Goal: Task Accomplishment & Management: Use online tool/utility

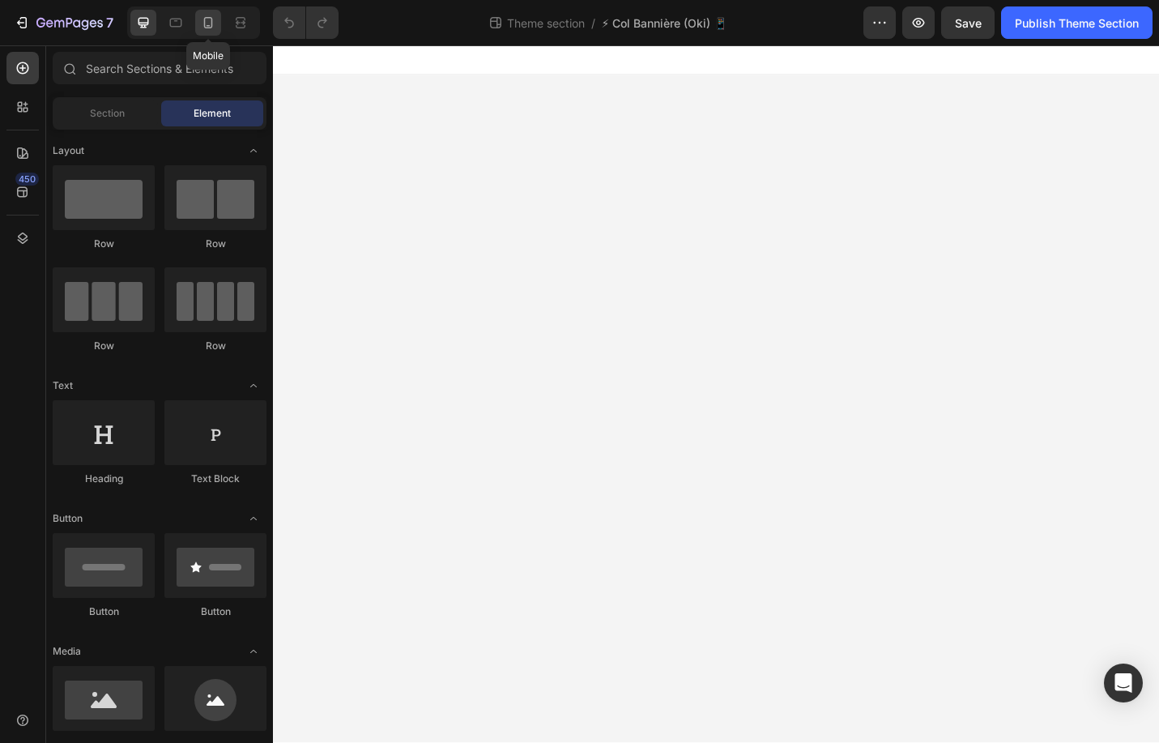
click at [197, 17] on div at bounding box center [208, 23] width 26 height 26
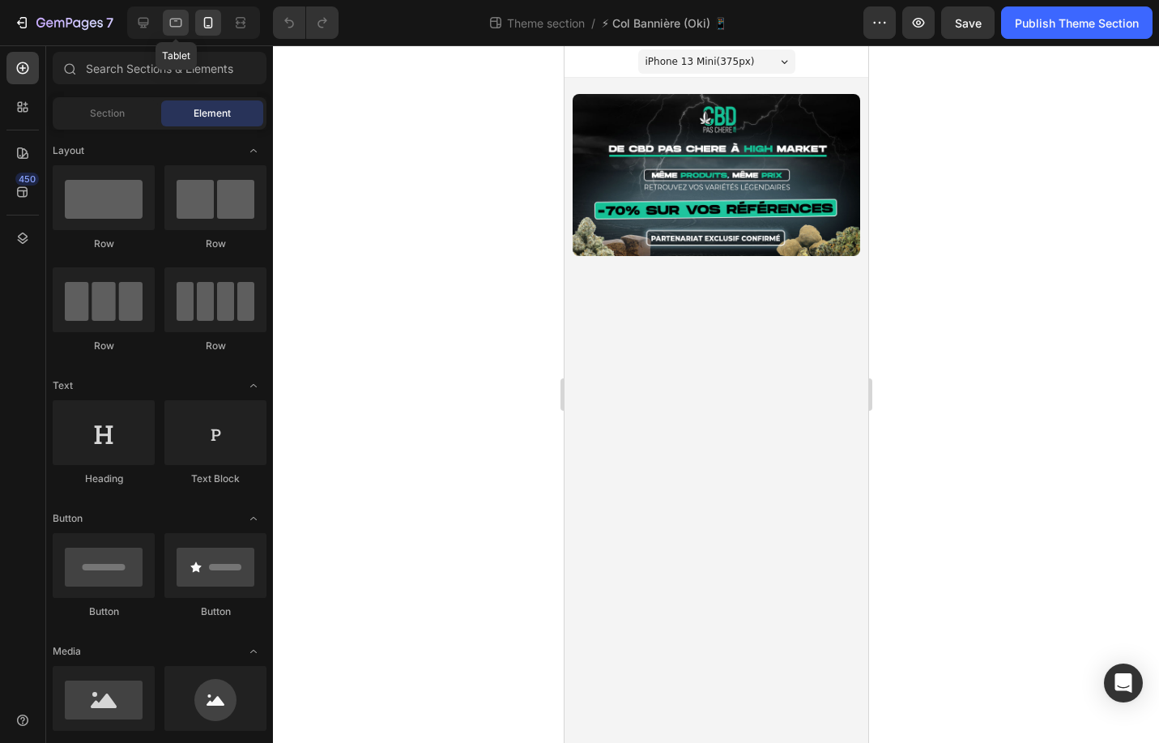
click at [177, 19] on icon at bounding box center [176, 23] width 16 height 16
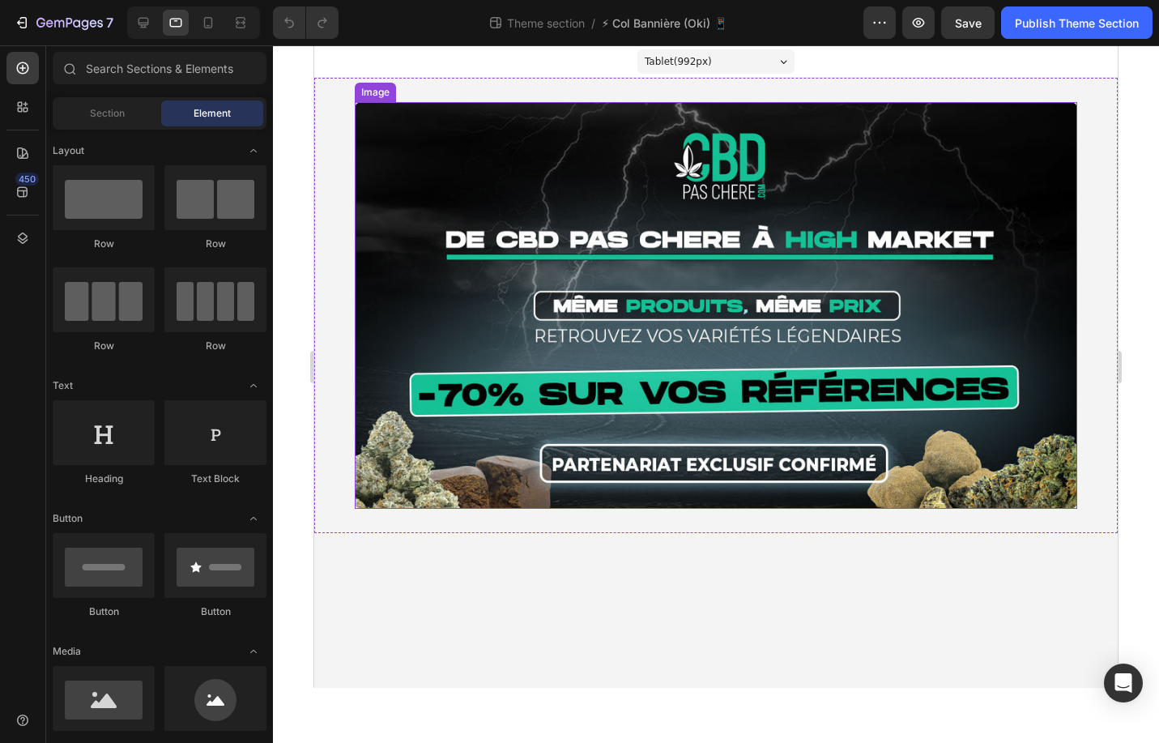
click at [491, 245] on img at bounding box center [716, 305] width 723 height 407
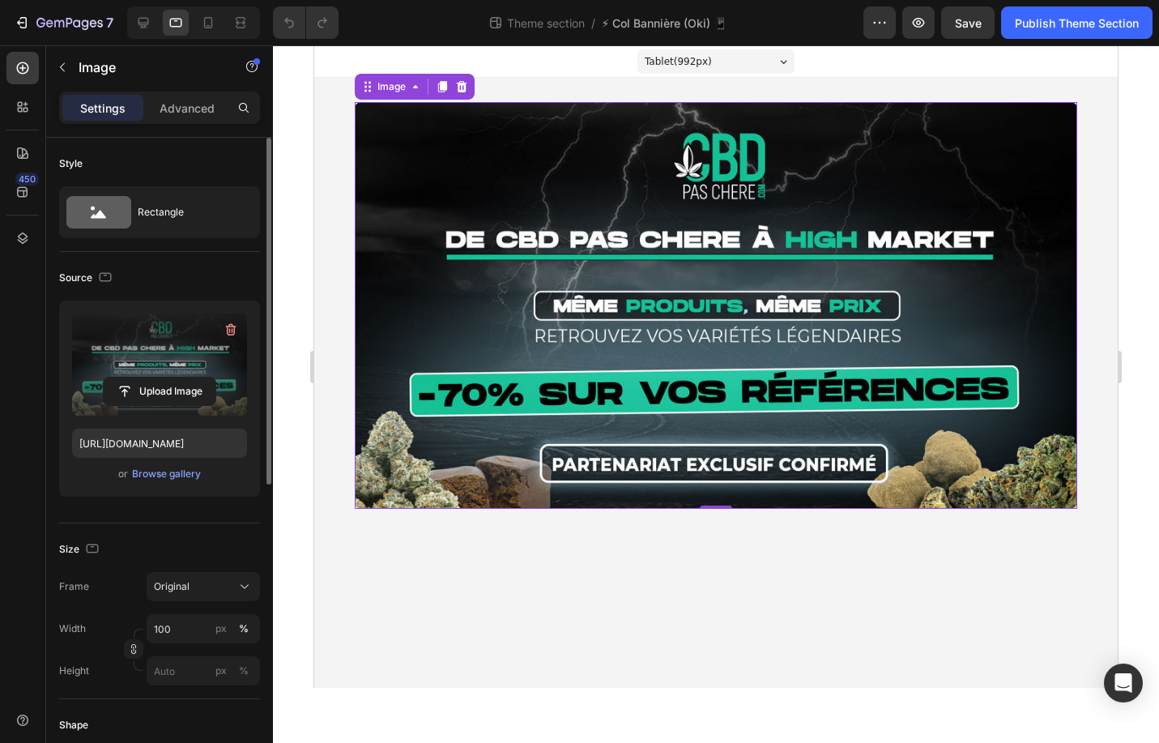
click at [165, 357] on label at bounding box center [159, 365] width 175 height 102
click at [165, 378] on input "file" at bounding box center [160, 392] width 112 height 28
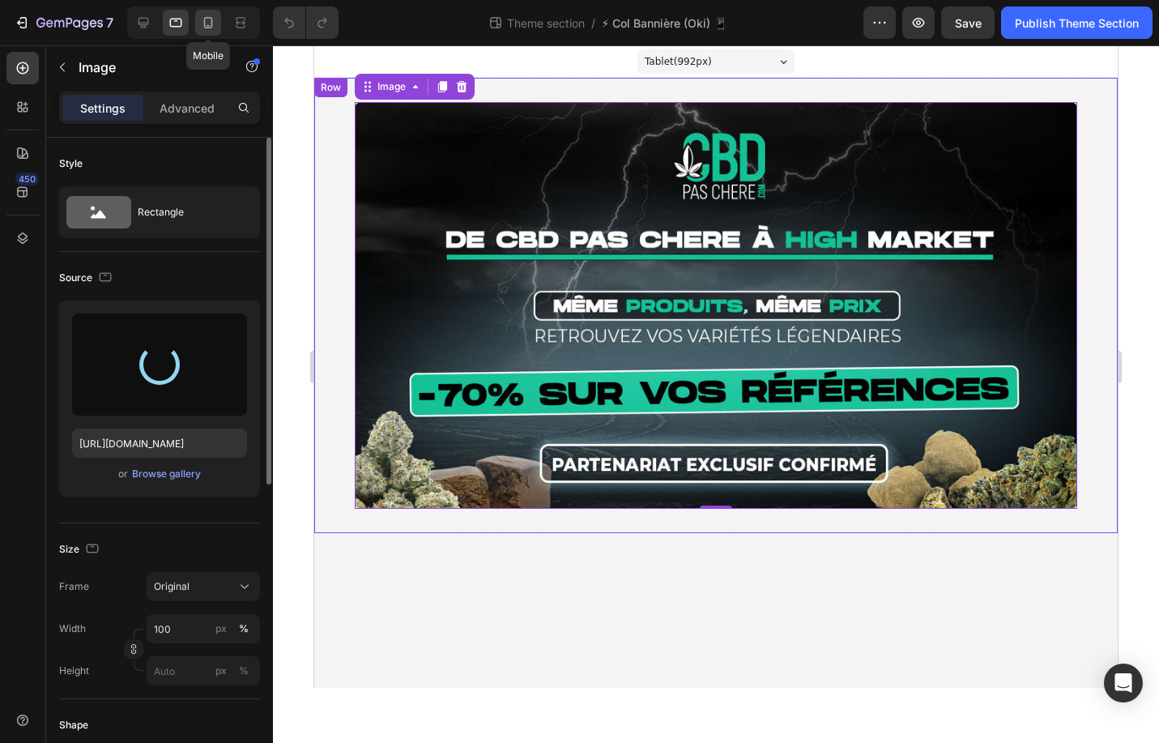
click at [202, 23] on icon at bounding box center [208, 23] width 16 height 16
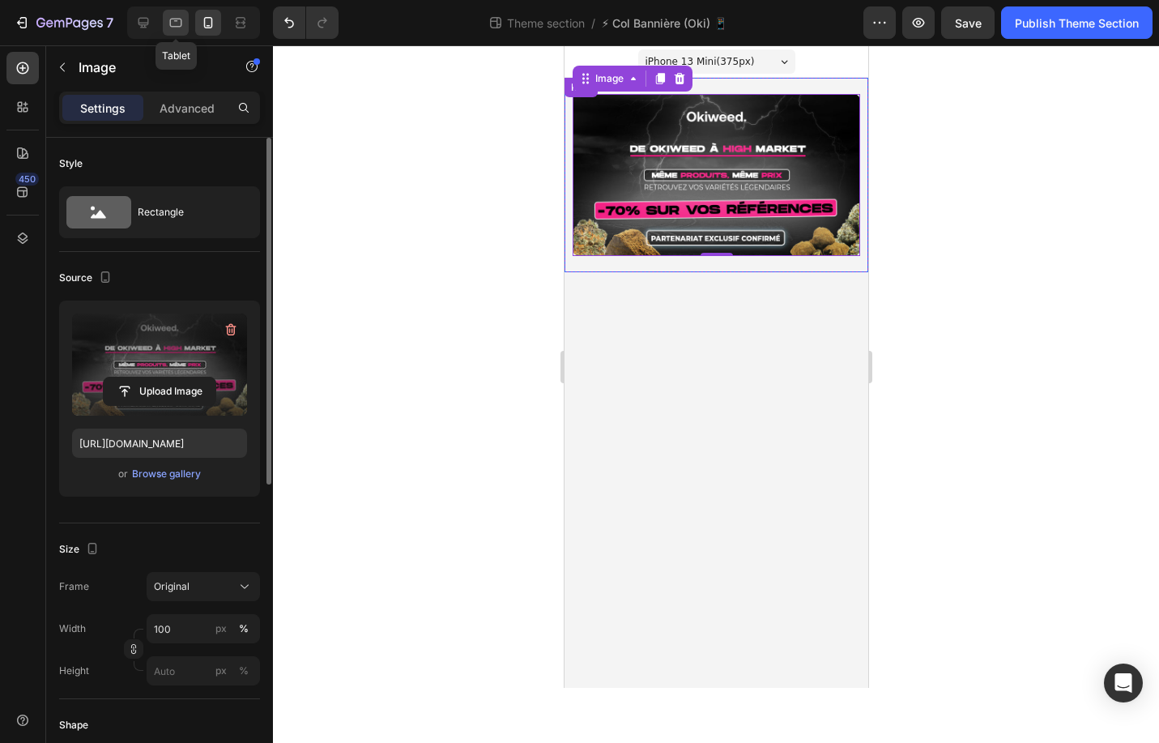
click at [180, 25] on icon at bounding box center [176, 23] width 16 height 16
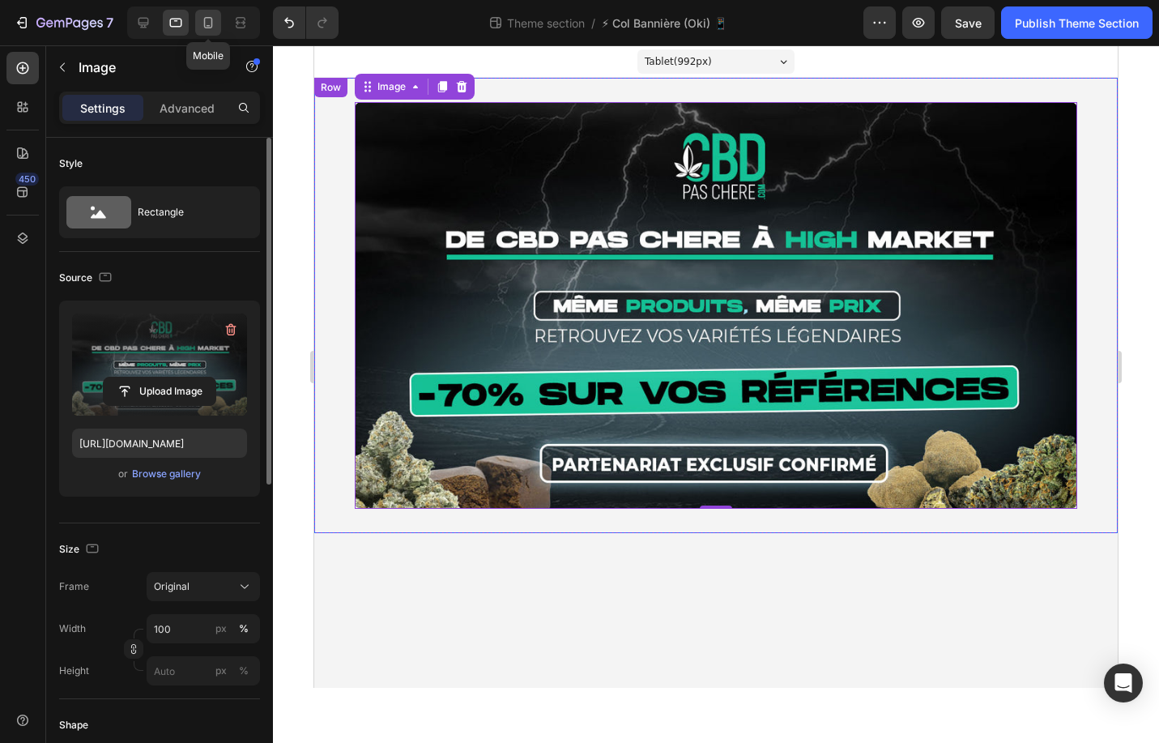
click at [210, 24] on icon at bounding box center [208, 23] width 16 height 16
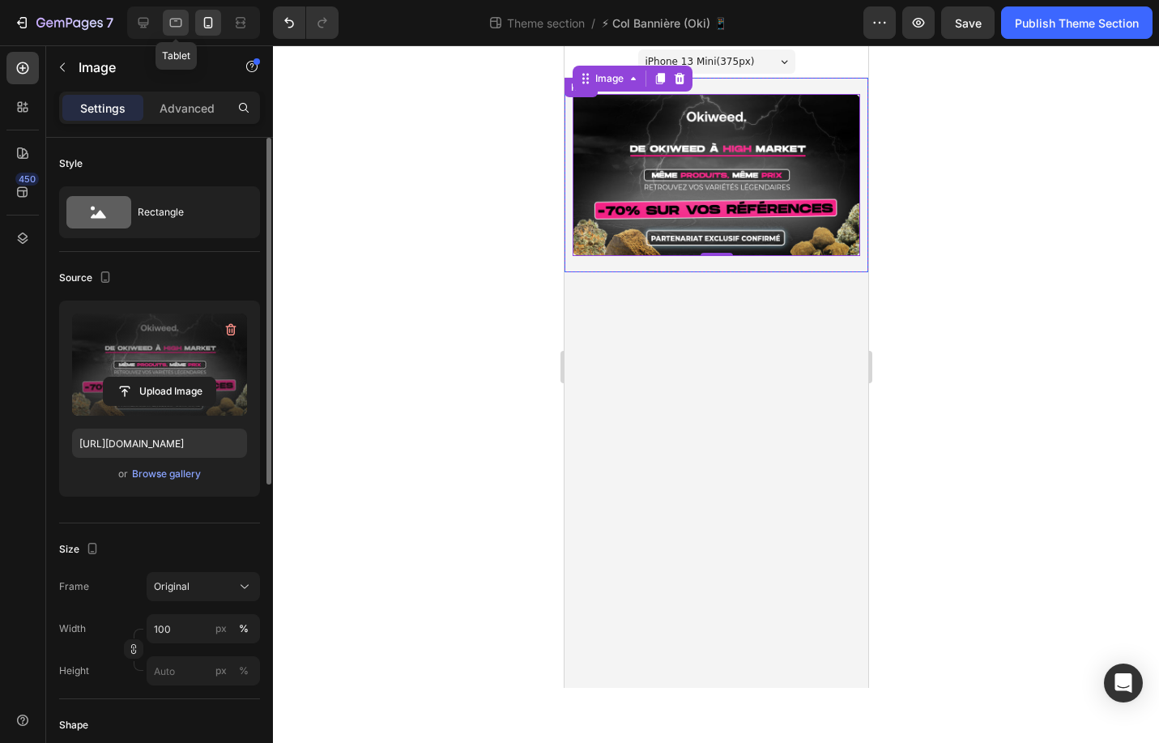
click at [187, 22] on div at bounding box center [176, 23] width 26 height 26
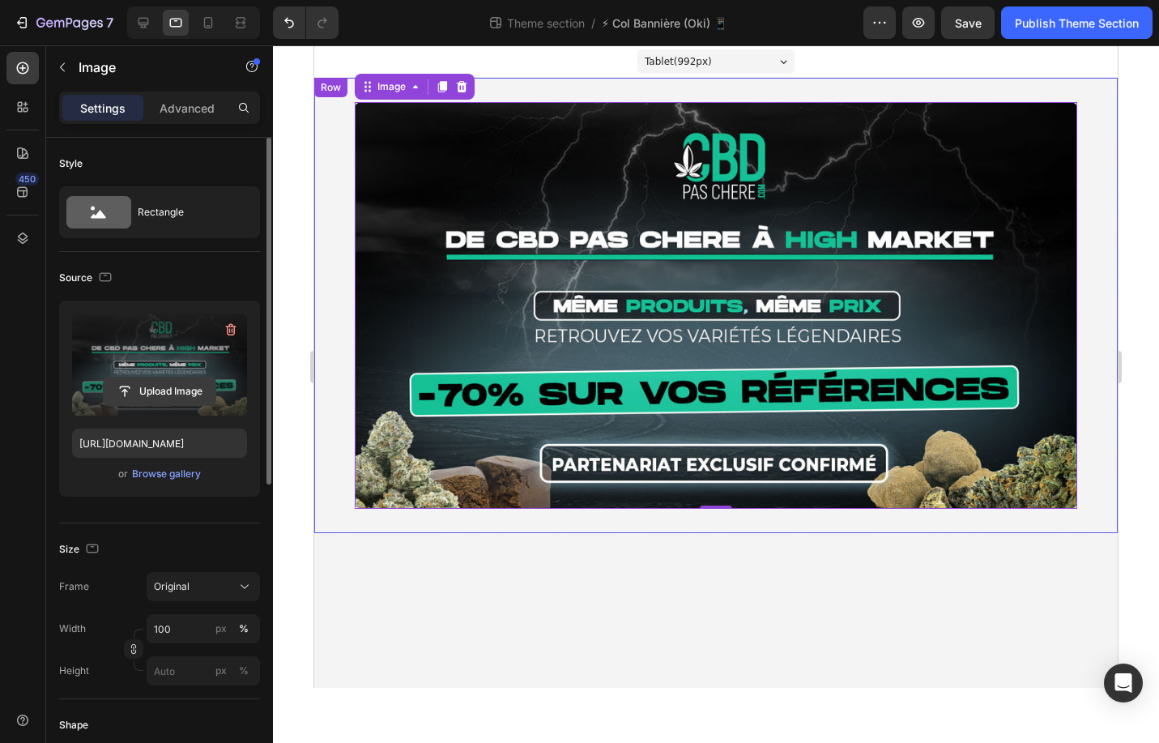
click at [159, 389] on input "file" at bounding box center [160, 392] width 112 height 28
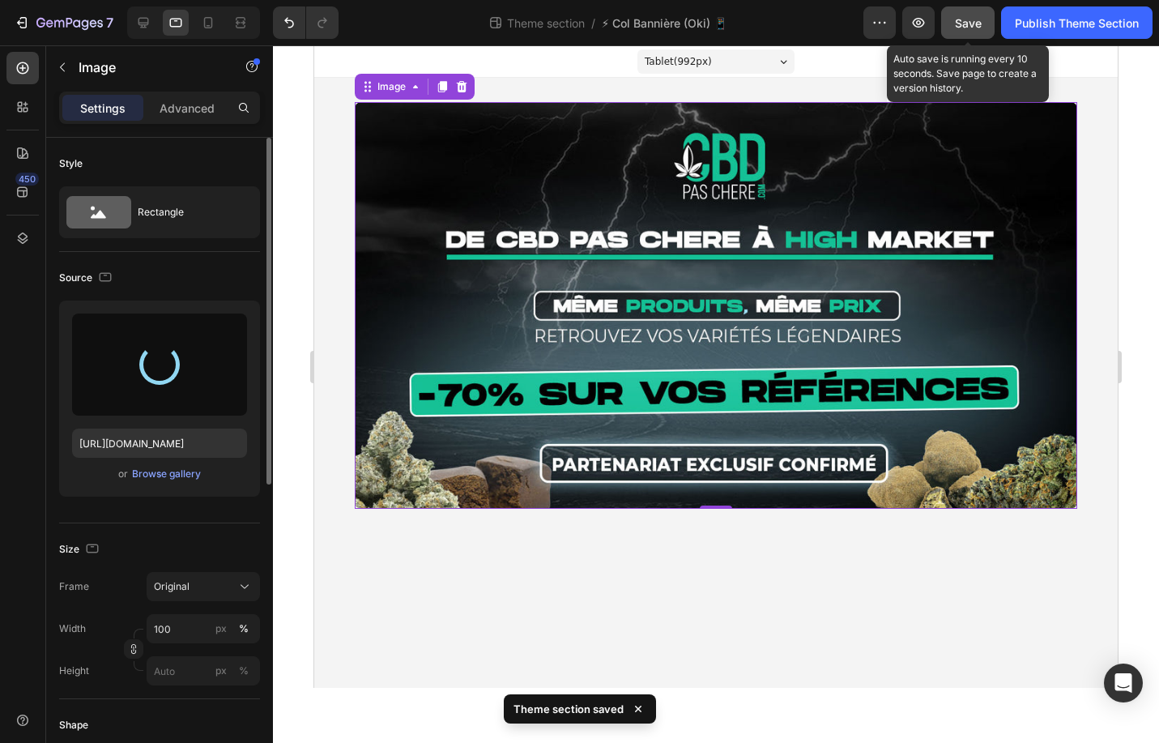
type input "https://cdn.shopify.com/s/files/1/0955/3982/2974/files/gempages_583660328437416…"
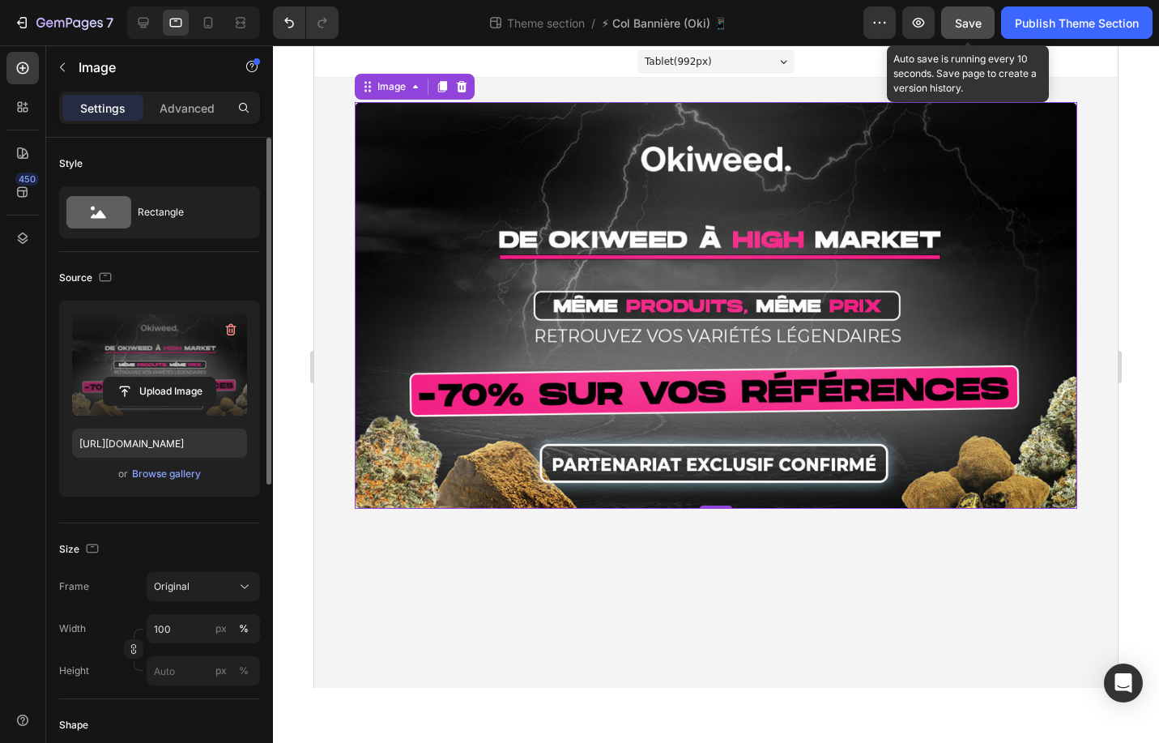
click at [958, 27] on span "Save" at bounding box center [968, 23] width 27 height 14
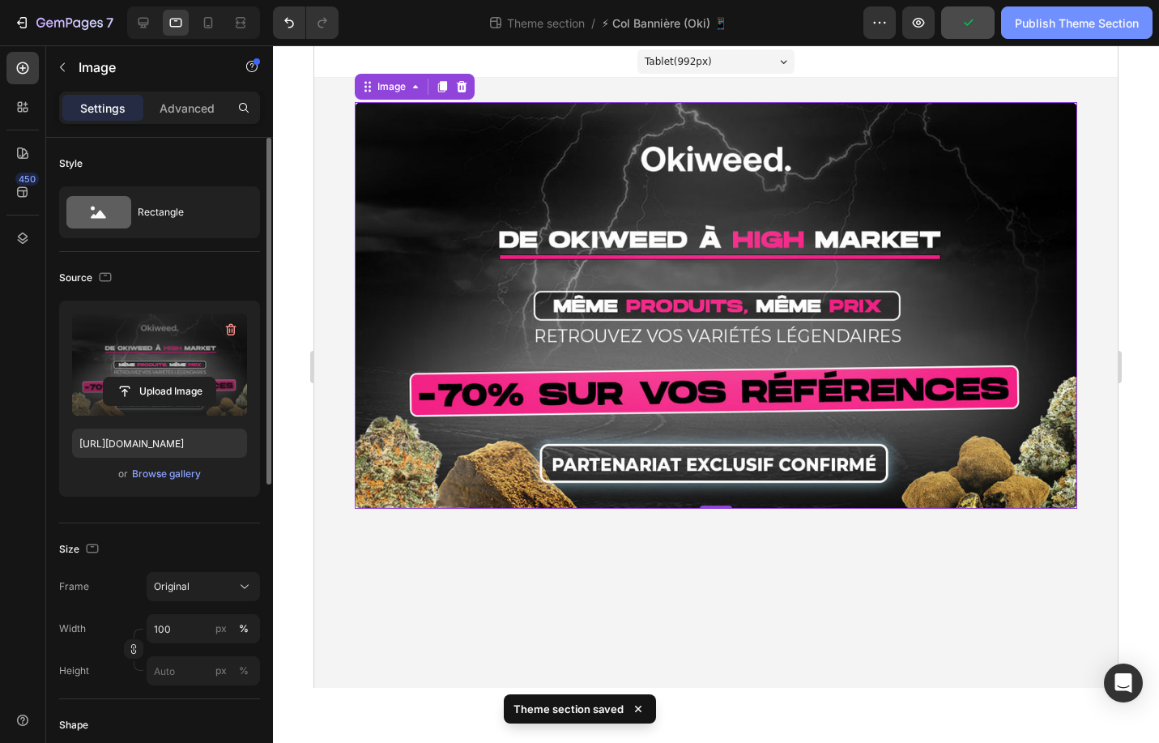
click at [1075, 27] on div "Publish Theme Section" at bounding box center [1077, 23] width 124 height 17
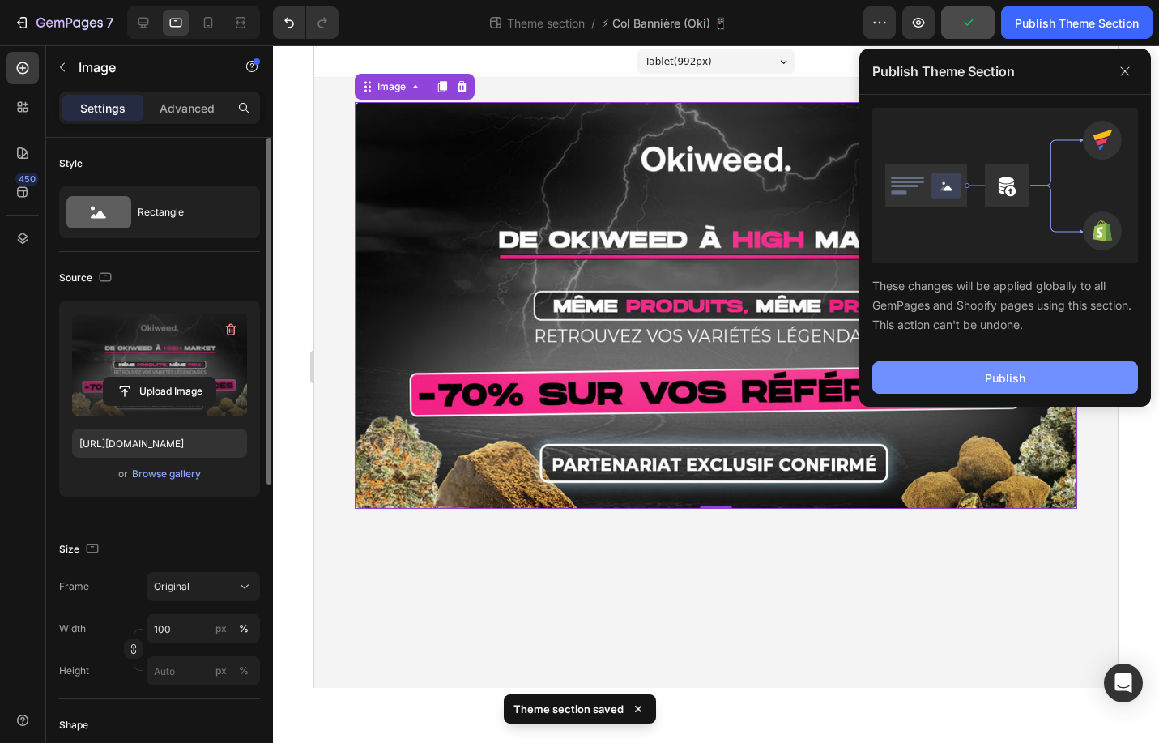
click at [973, 367] on button "Publish" at bounding box center [1006, 377] width 266 height 32
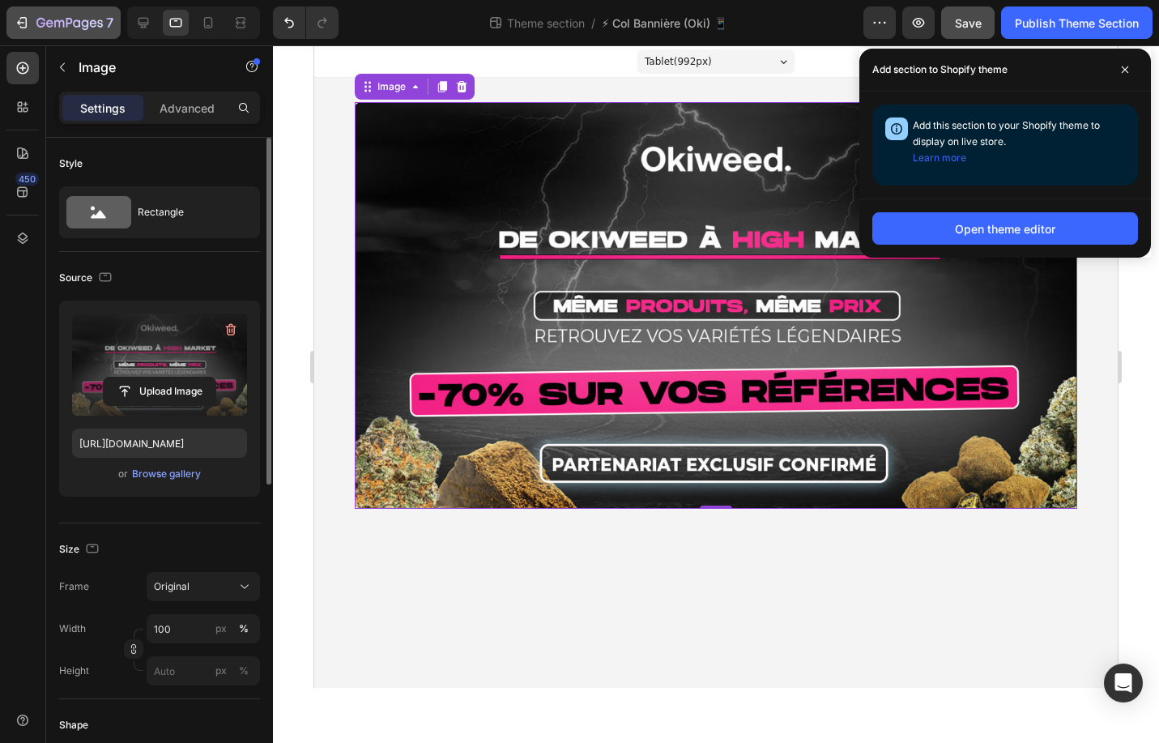
click at [28, 19] on icon "button" at bounding box center [22, 23] width 16 height 16
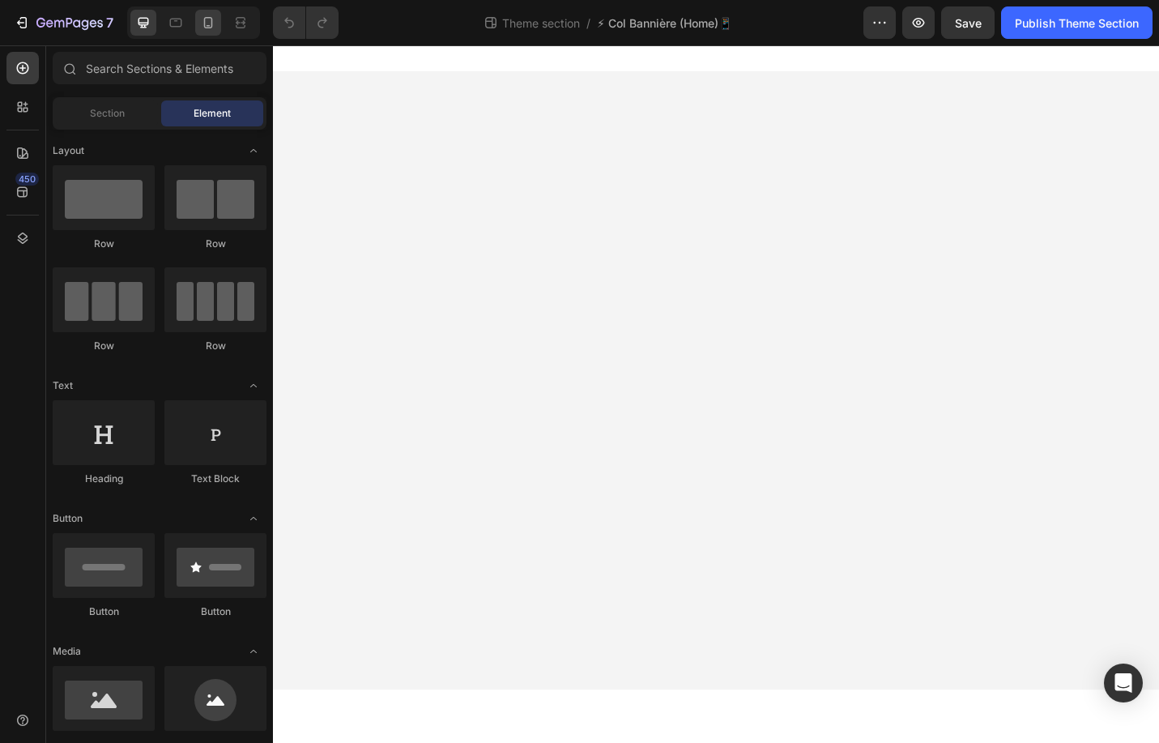
click at [219, 22] on div at bounding box center [208, 23] width 26 height 26
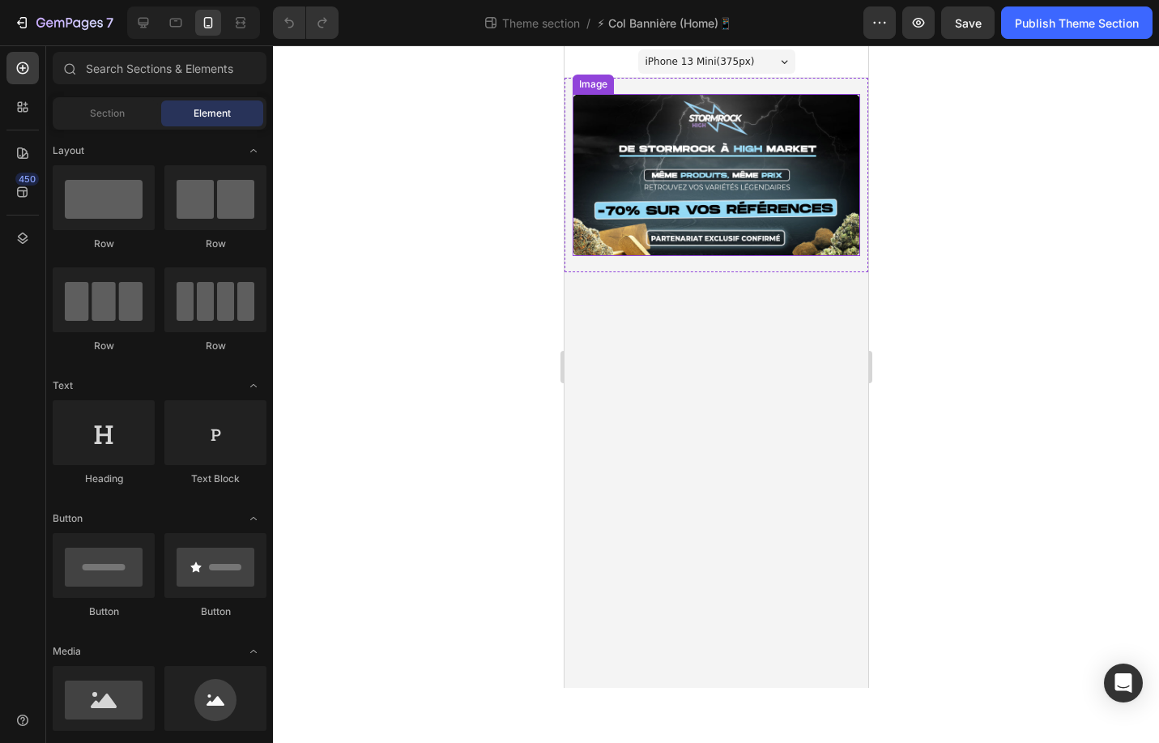
click at [619, 199] on img at bounding box center [716, 175] width 288 height 162
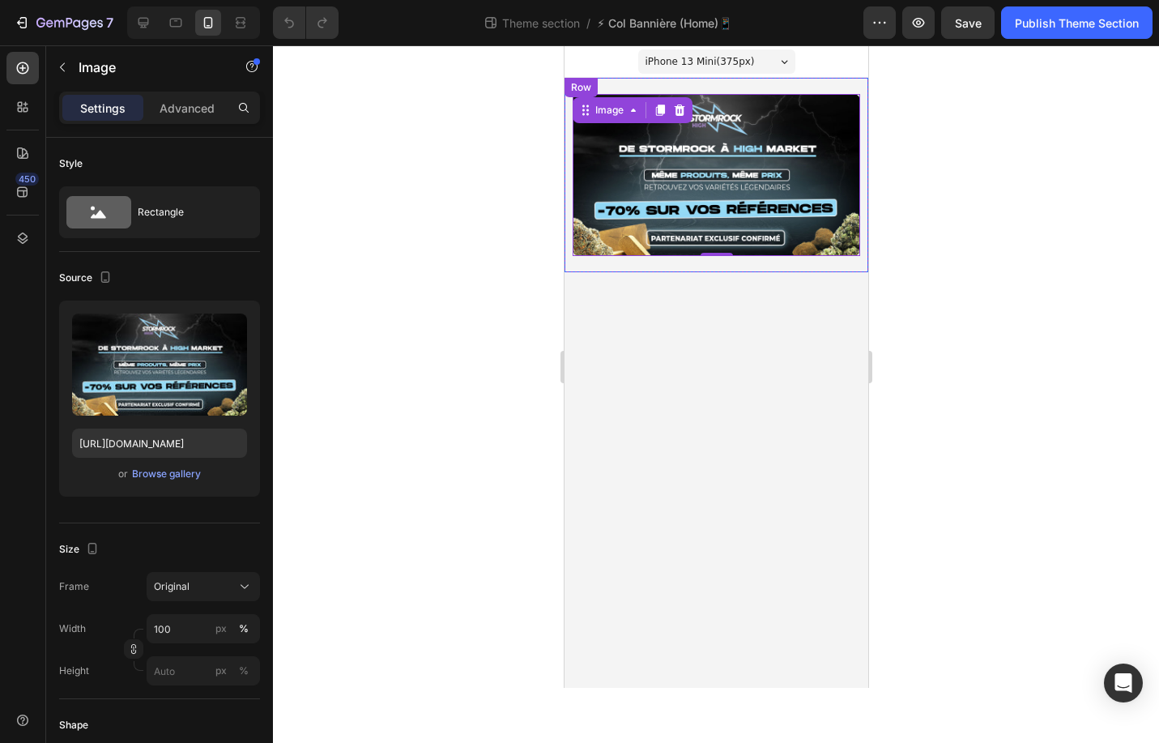
click at [567, 143] on div "Image 0 Row" at bounding box center [716, 175] width 304 height 194
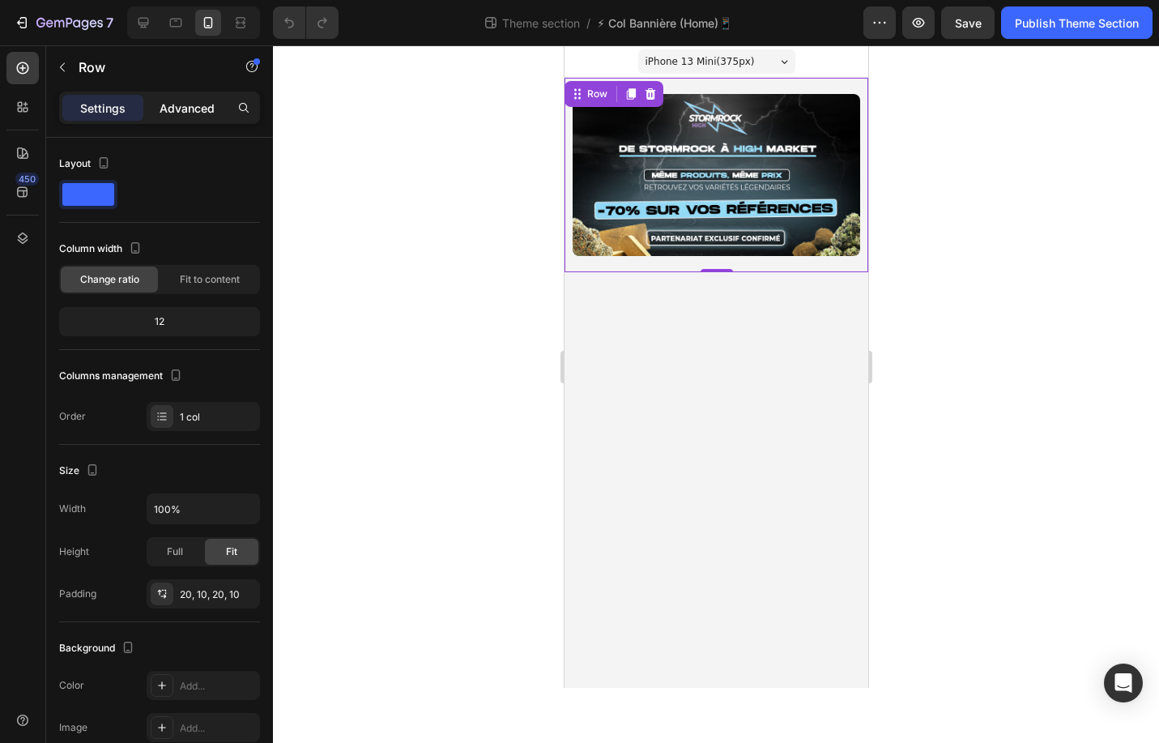
drag, startPoint x: 177, startPoint y: 106, endPoint x: 166, endPoint y: 106, distance: 11.3
click at [178, 106] on p "Advanced" at bounding box center [187, 108] width 55 height 17
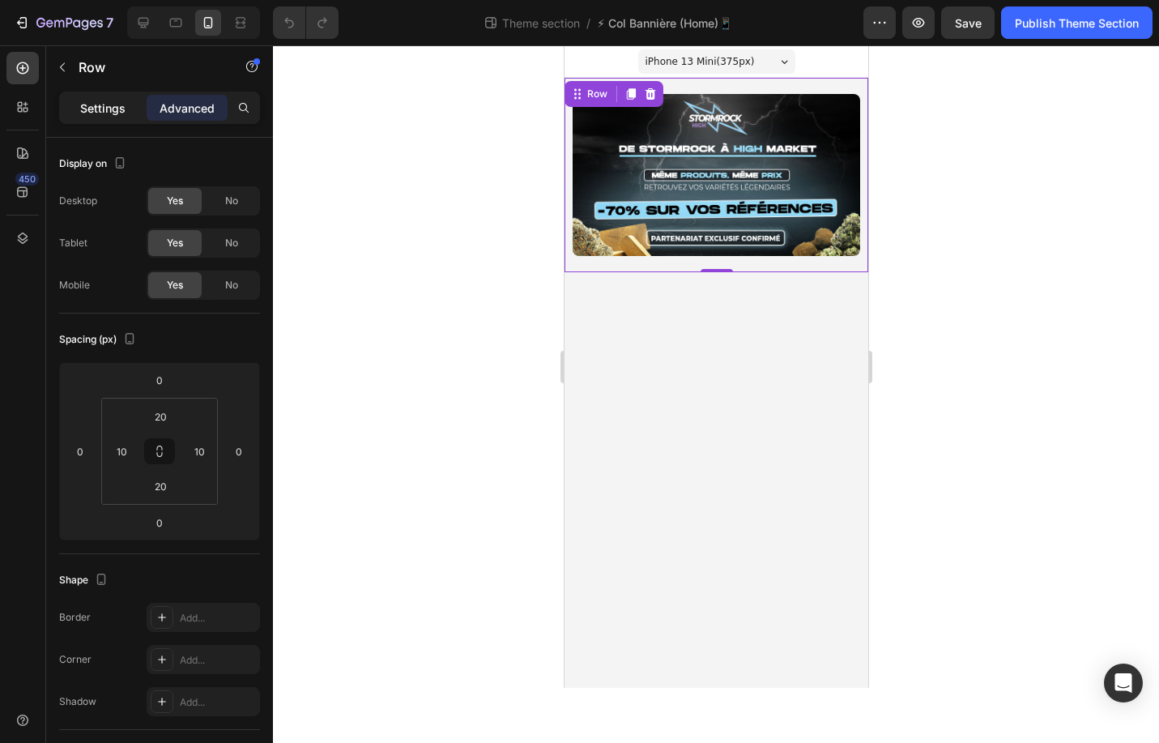
click at [130, 108] on div "Settings" at bounding box center [102, 108] width 81 height 26
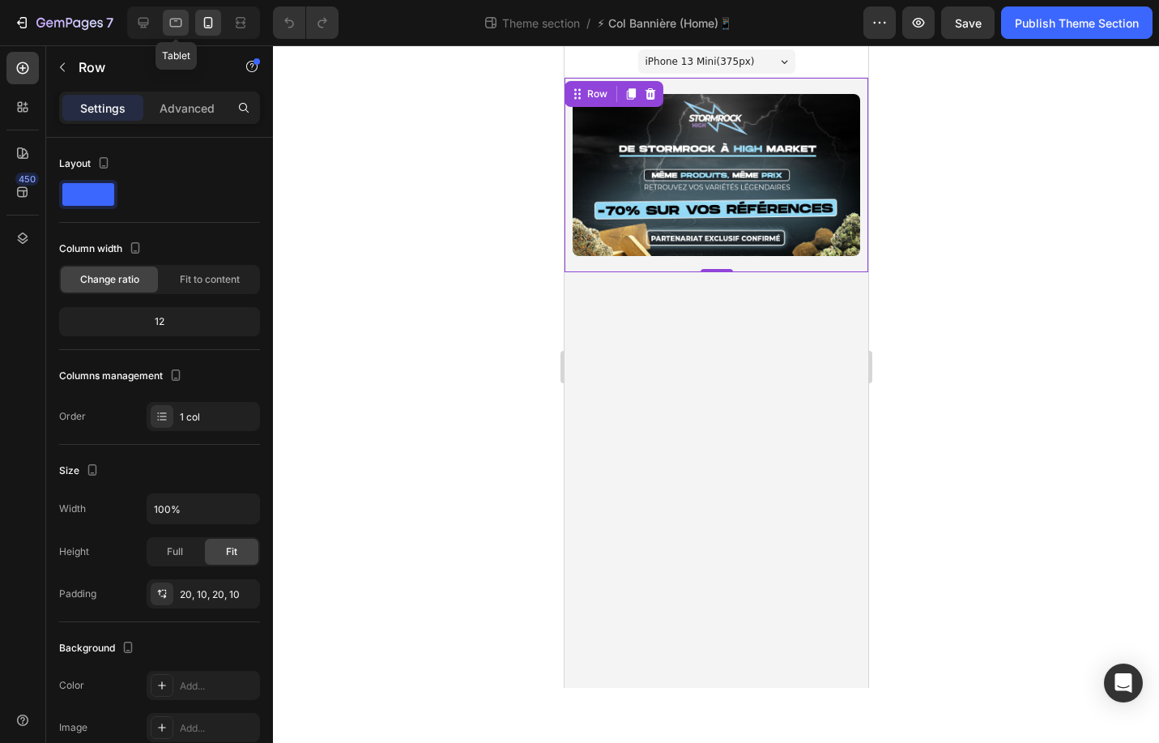
click at [174, 26] on icon at bounding box center [176, 23] width 12 height 9
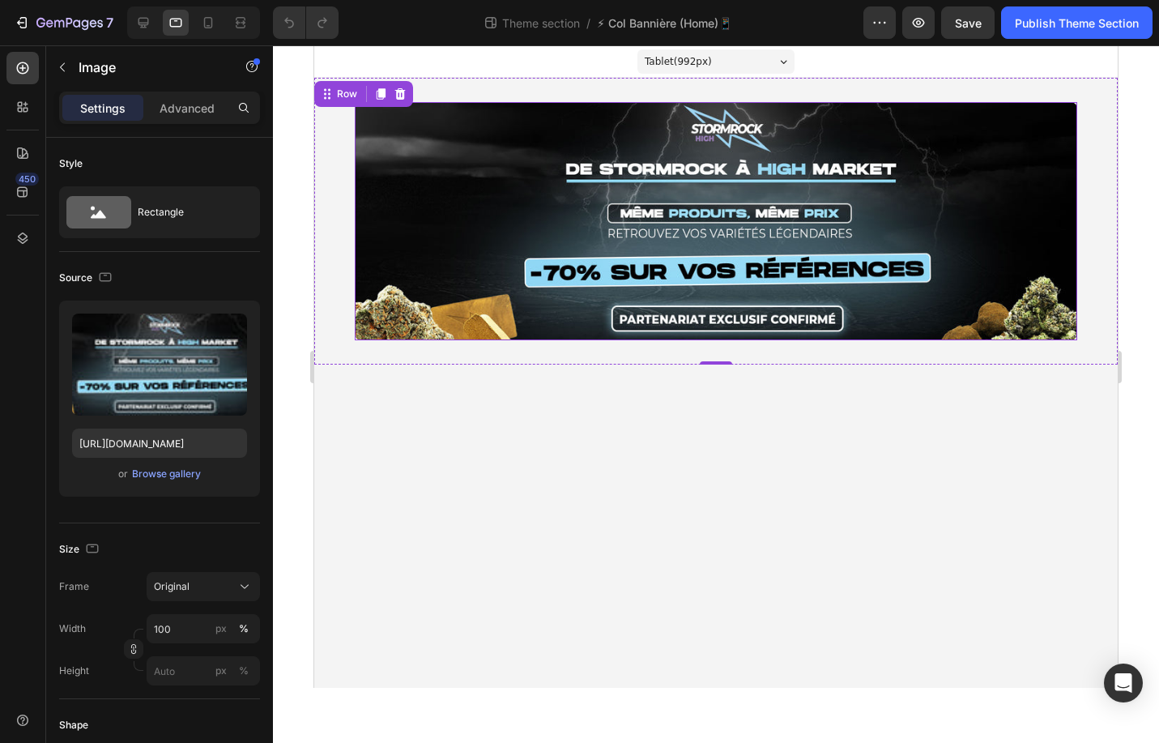
click at [443, 180] on img at bounding box center [716, 221] width 723 height 238
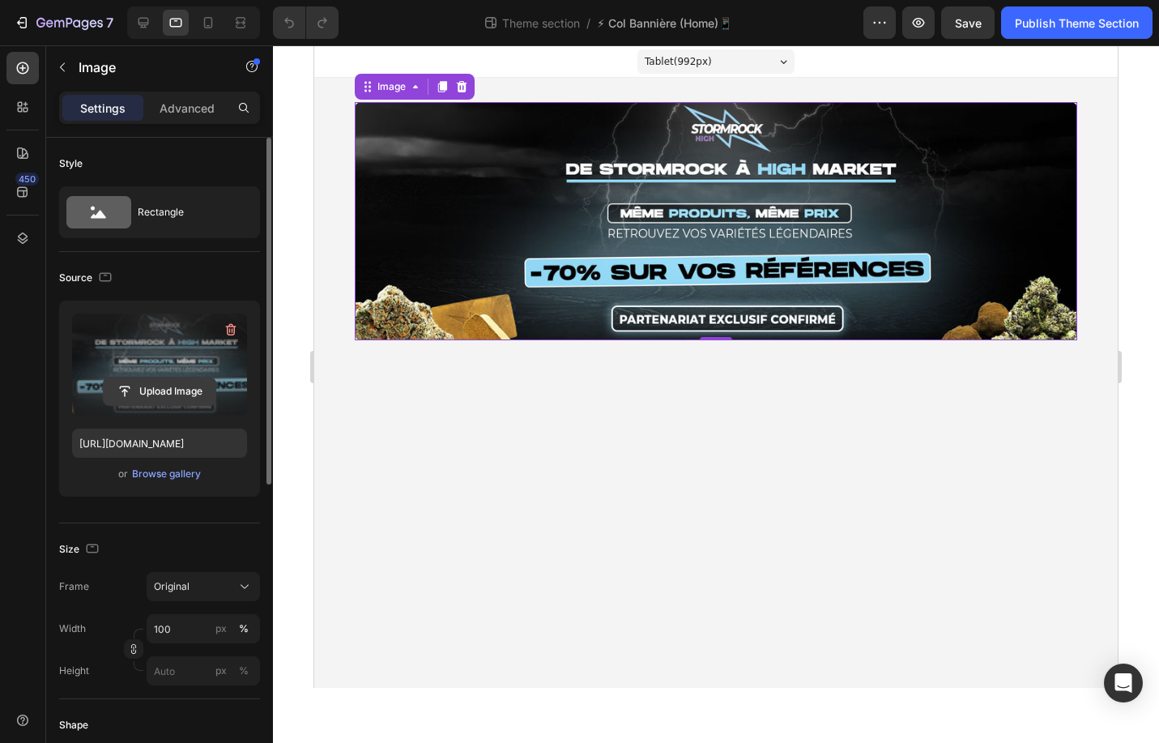
click at [166, 392] on input "file" at bounding box center [160, 392] width 112 height 28
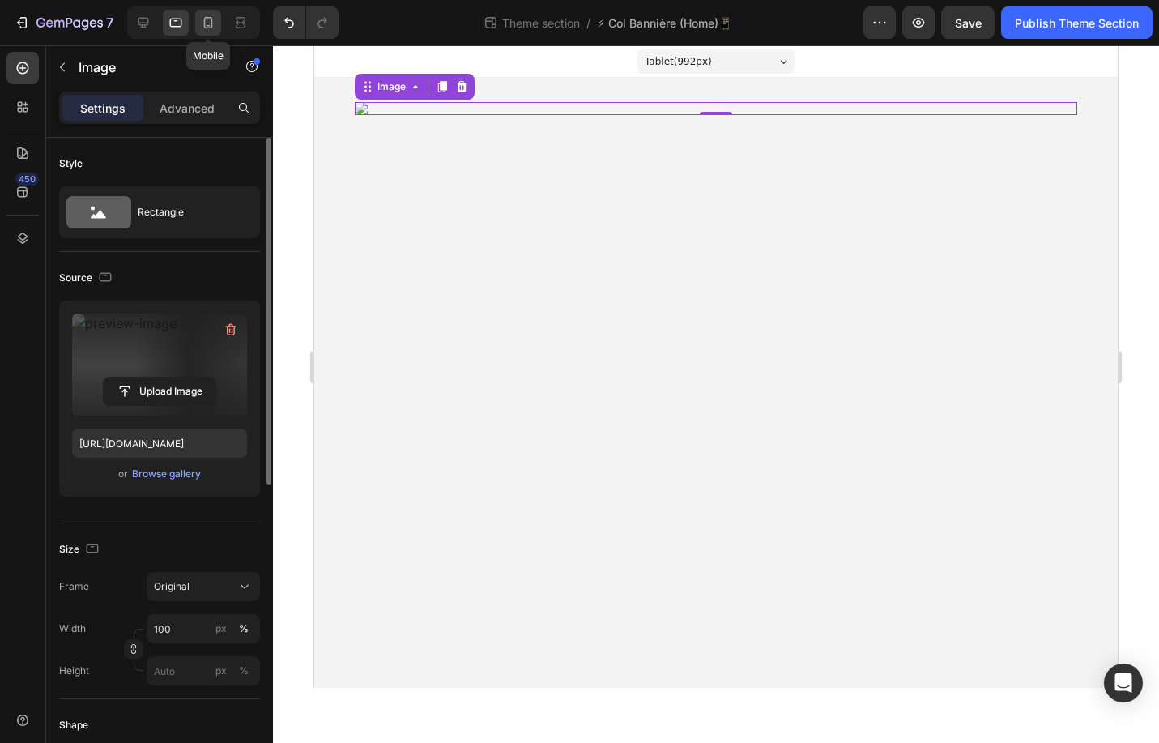
click at [211, 24] on icon at bounding box center [208, 22] width 9 height 11
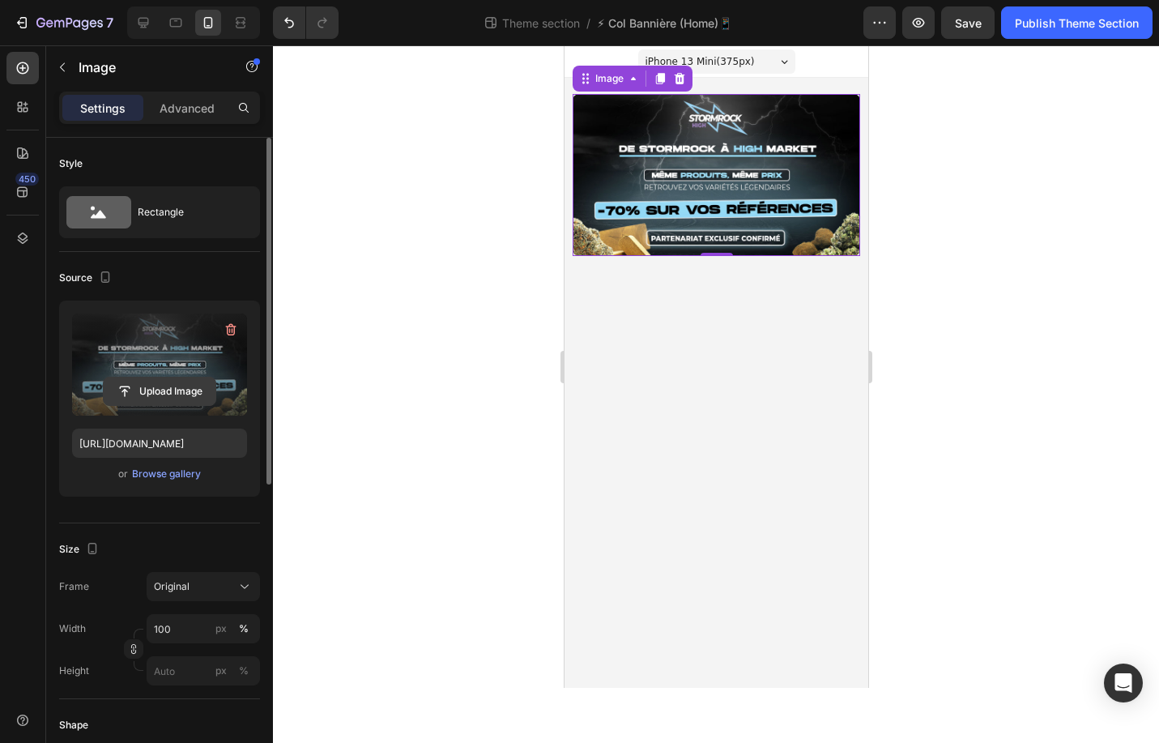
click at [167, 388] on input "file" at bounding box center [160, 392] width 112 height 28
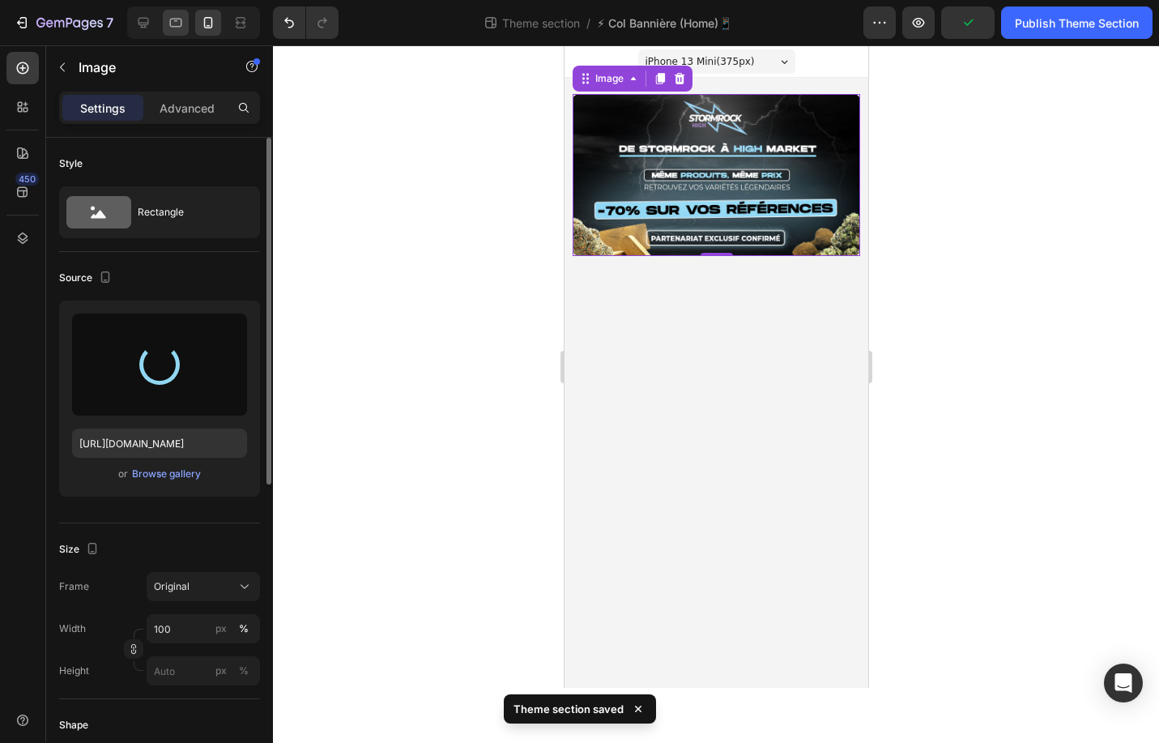
type input "https://cdn.shopify.com/s/files/1/0955/3982/2974/files/gempages_583660328437416…"
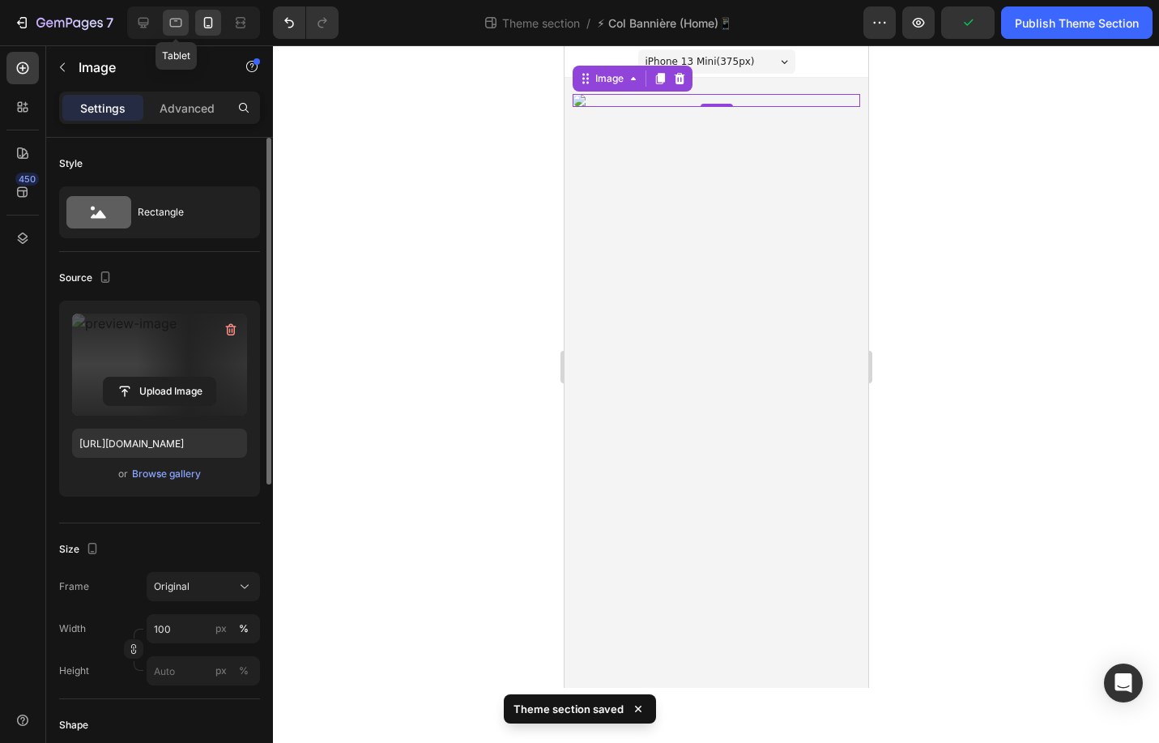
click at [170, 22] on icon at bounding box center [176, 23] width 12 height 9
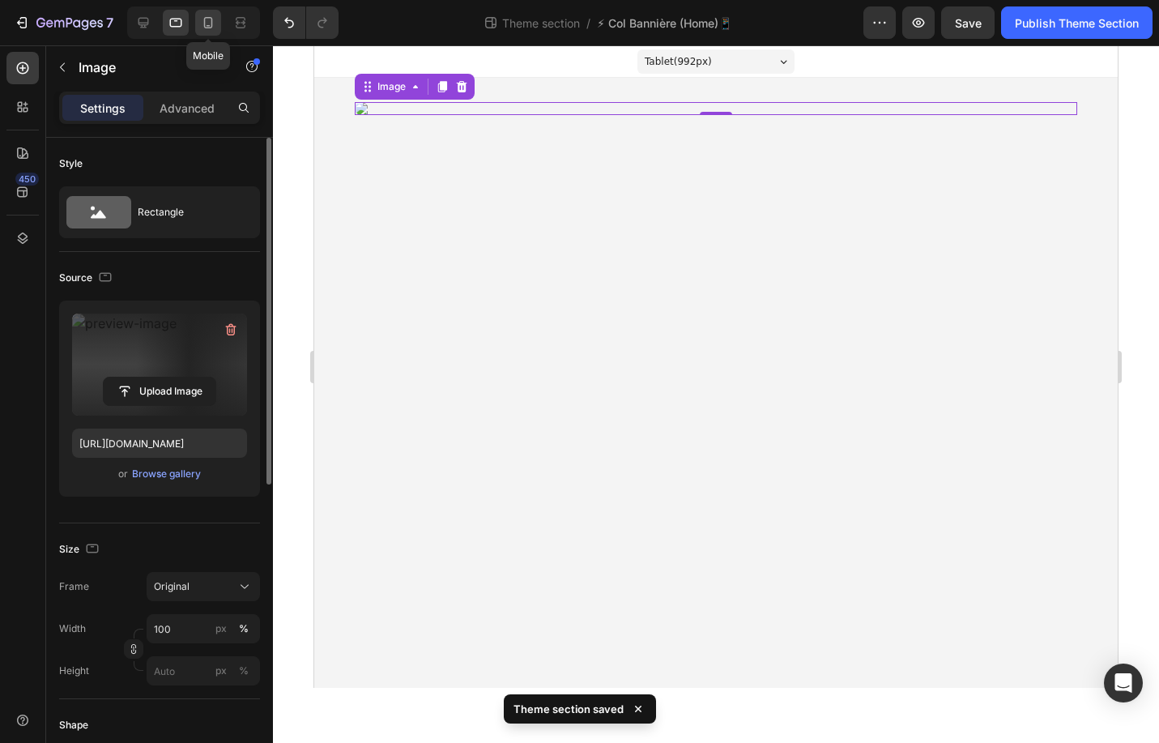
click at [205, 23] on icon at bounding box center [208, 23] width 16 height 16
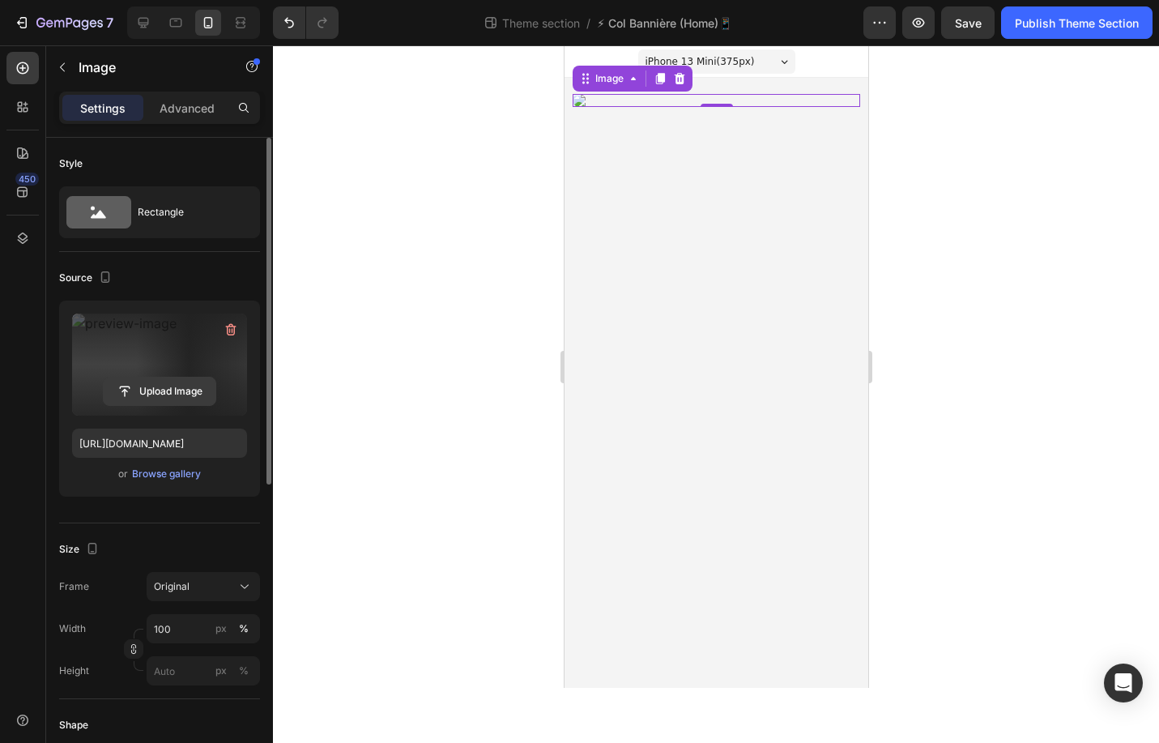
click at [154, 397] on input "file" at bounding box center [160, 392] width 112 height 28
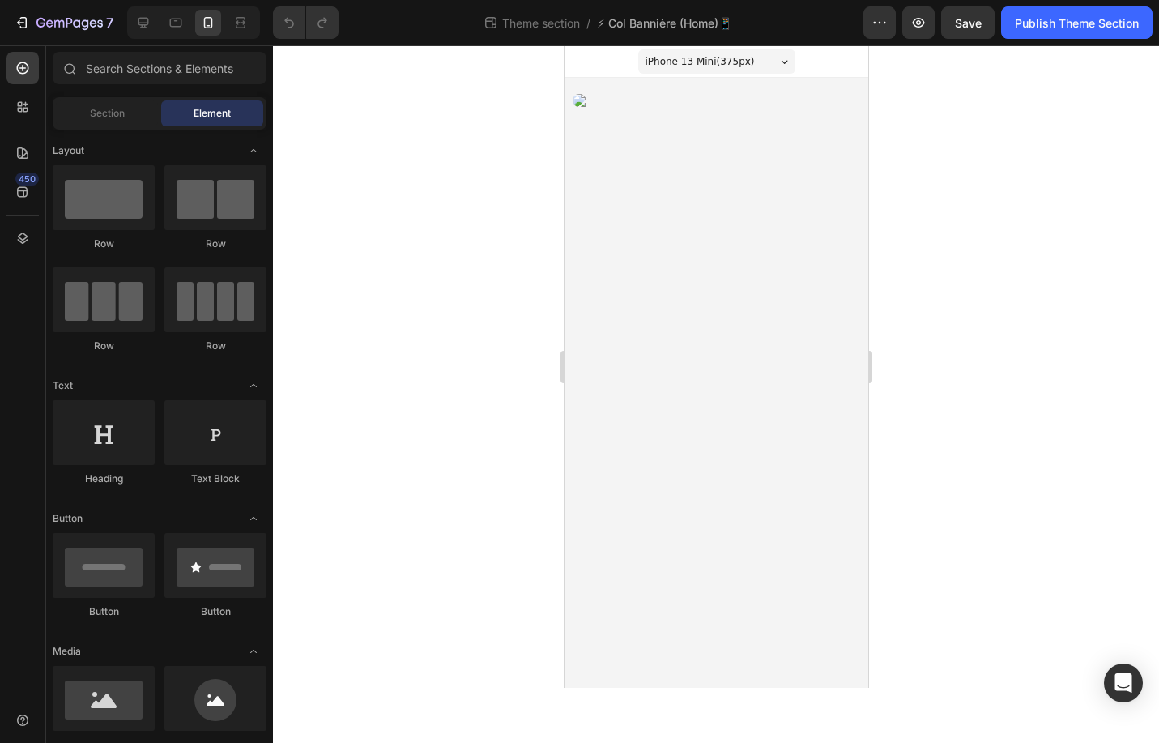
click at [651, 153] on body "iPhone 13 Mini ( 375 px) iPhone 13 Mini iPhone 13 Pro iPhone 11 Pro Max iPhone …" at bounding box center [716, 366] width 304 height 643
click at [624, 128] on body "iPhone 13 Mini ( 375 px) iPhone 13 Mini iPhone 13 Pro iPhone 11 Pro Max iPhone …" at bounding box center [716, 366] width 304 height 643
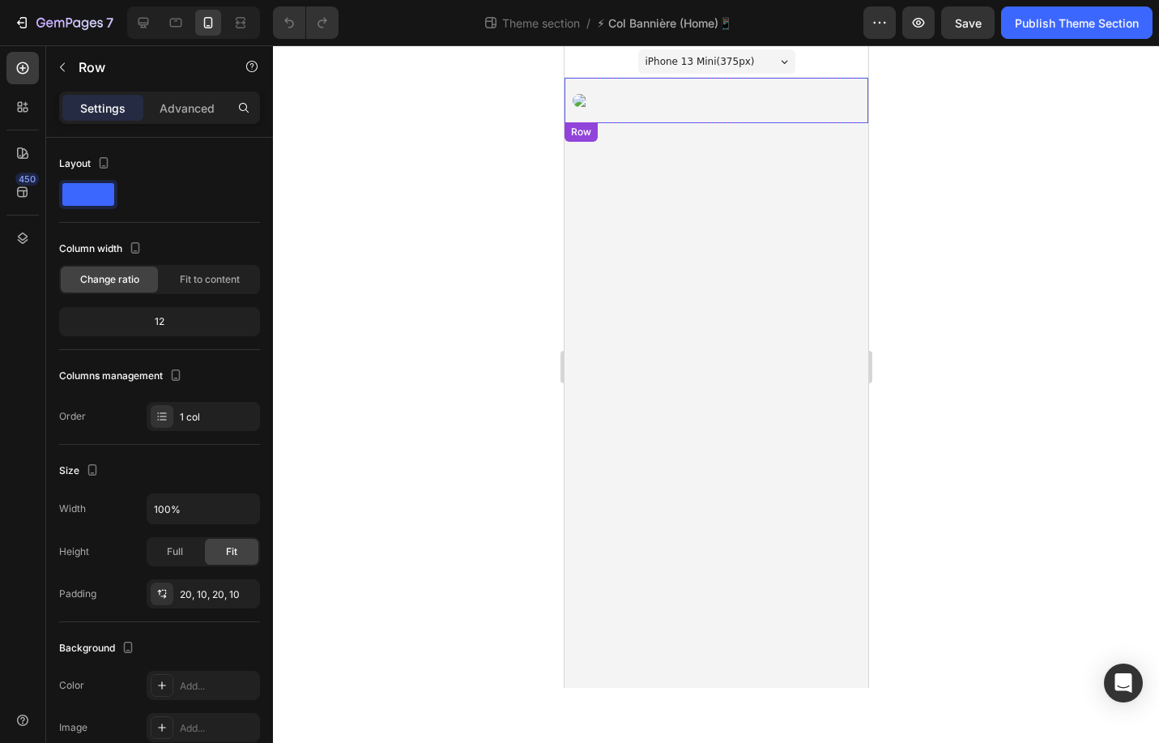
click at [608, 84] on div "Image Row" at bounding box center [716, 100] width 304 height 45
click at [197, 117] on div "Advanced" at bounding box center [187, 108] width 81 height 26
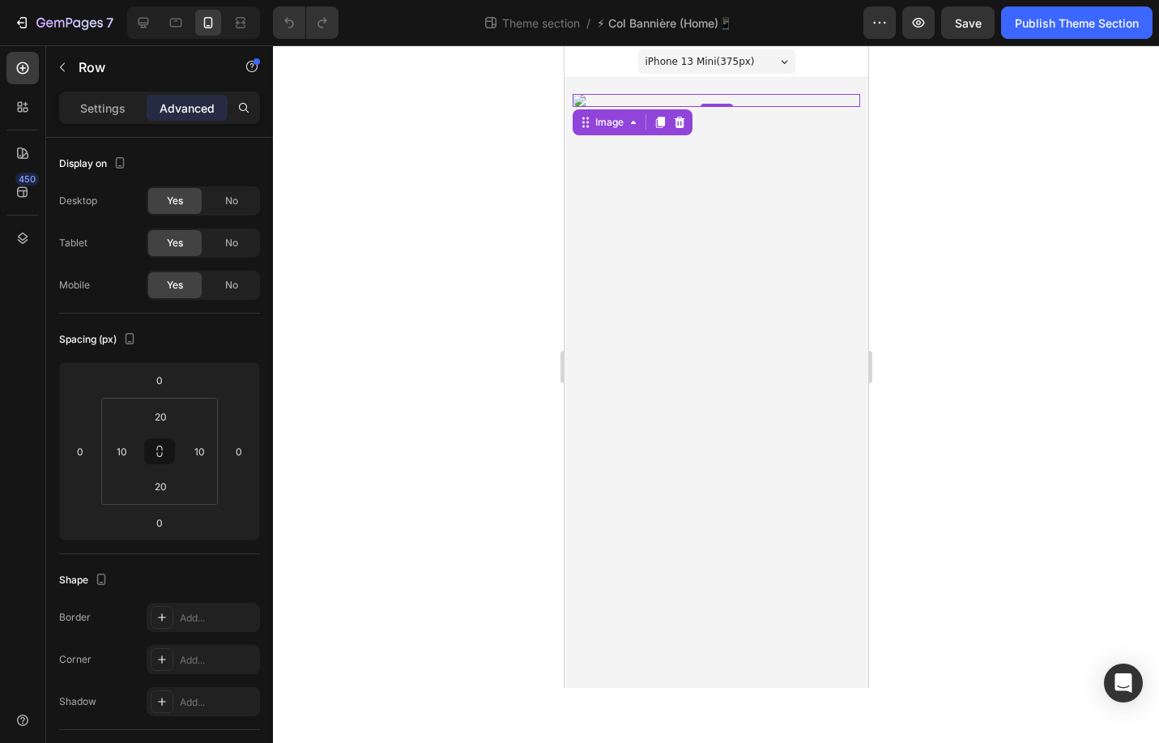
click at [648, 104] on img at bounding box center [716, 100] width 288 height 13
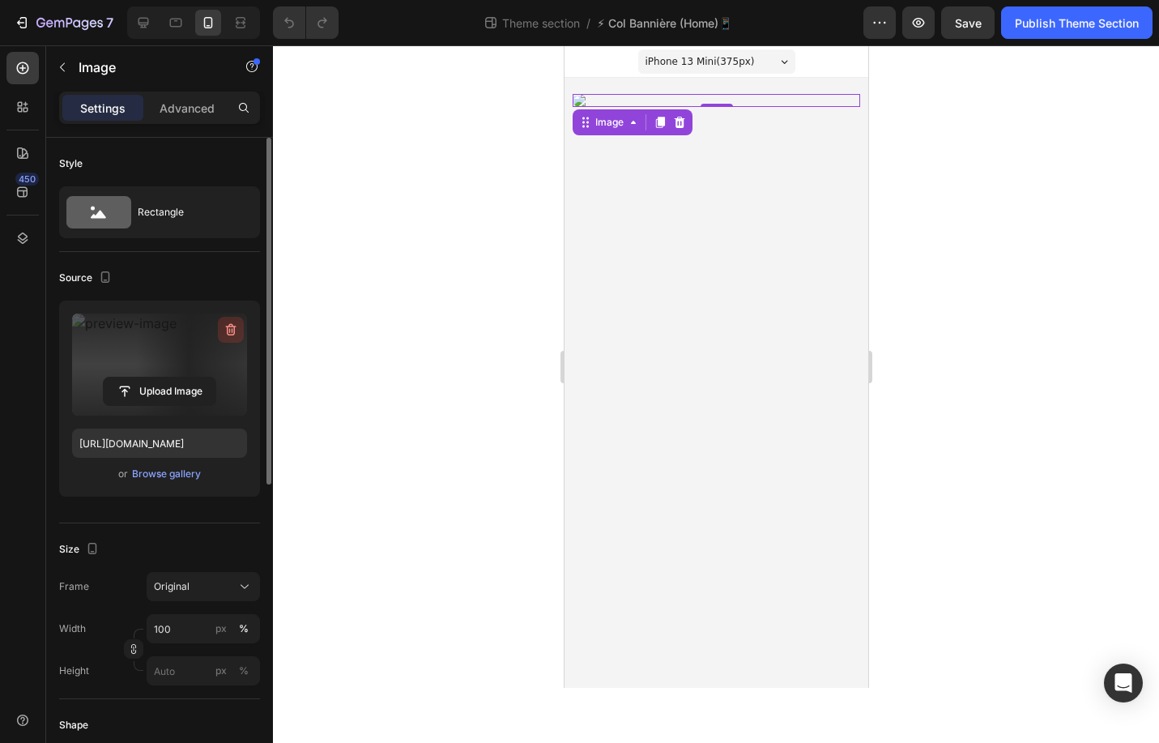
click at [233, 324] on icon "button" at bounding box center [231, 330] width 16 height 16
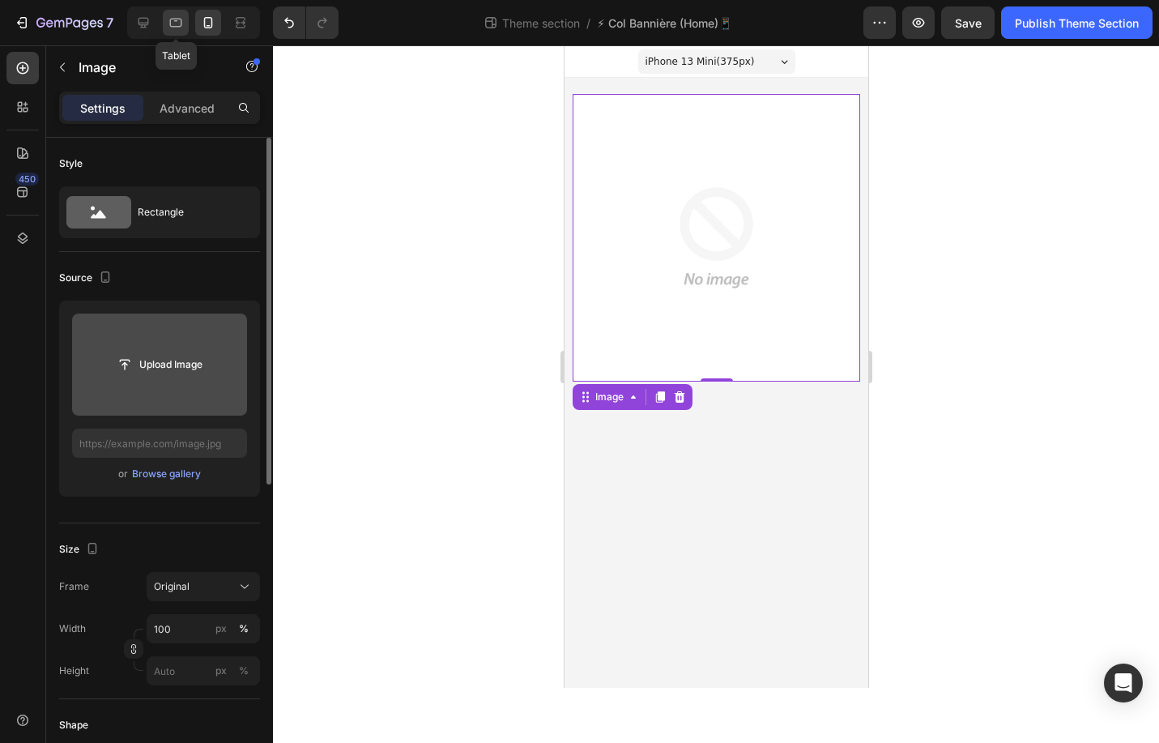
click at [181, 25] on icon at bounding box center [176, 23] width 12 height 9
type input "https://cdn.shopify.com/s/files/1/0955/3982/2974/files/gempages_583660328437416…"
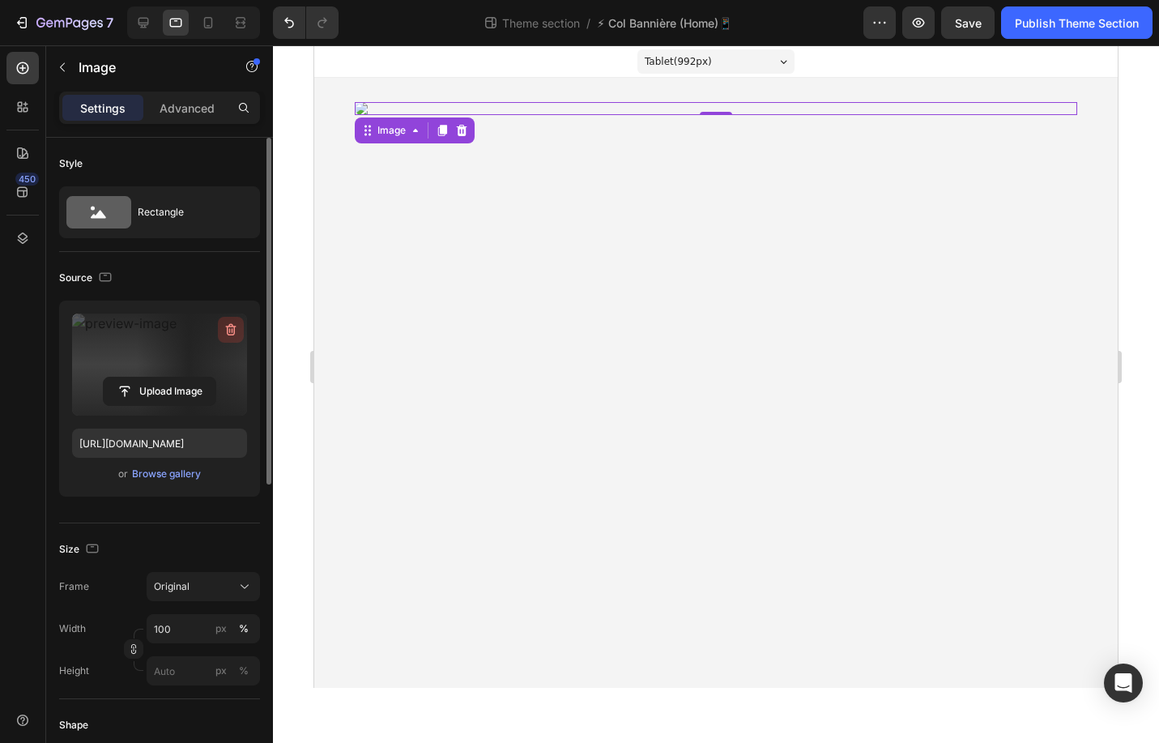
click at [237, 329] on icon "button" at bounding box center [231, 330] width 16 height 16
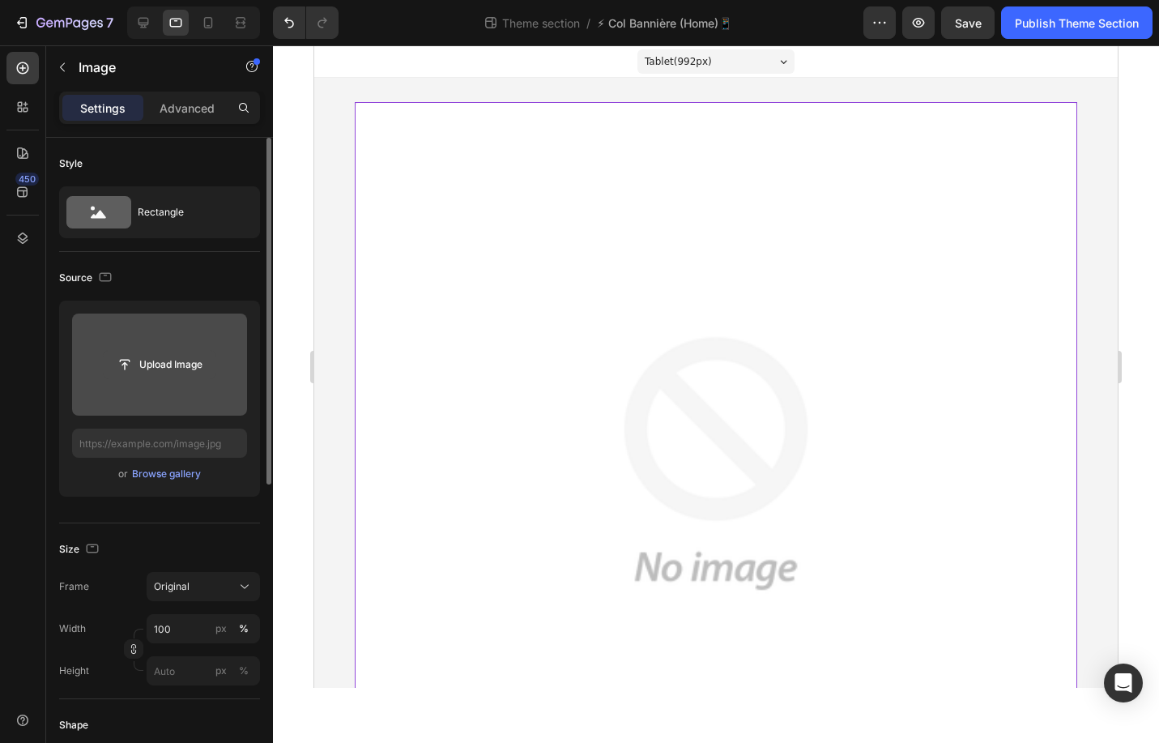
click at [187, 367] on input "file" at bounding box center [160, 365] width 112 height 28
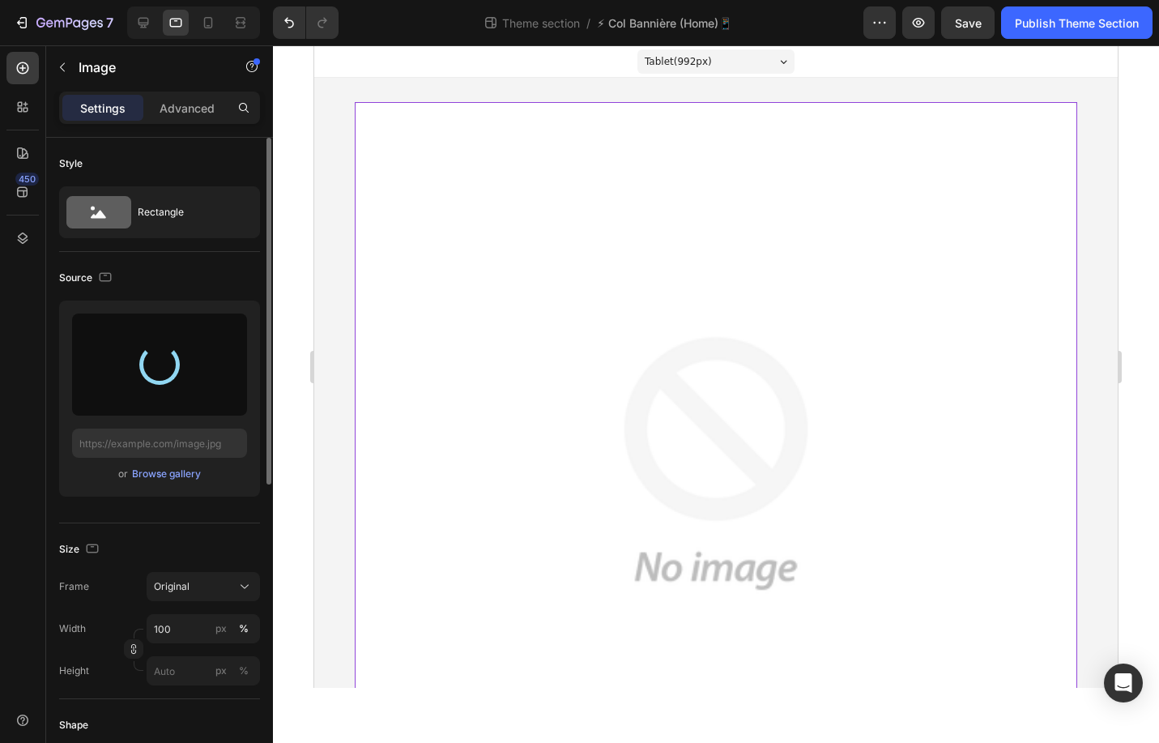
type input "https://cdn.shopify.com/s/files/1/0955/3982/2974/files/gempages_583660328437416…"
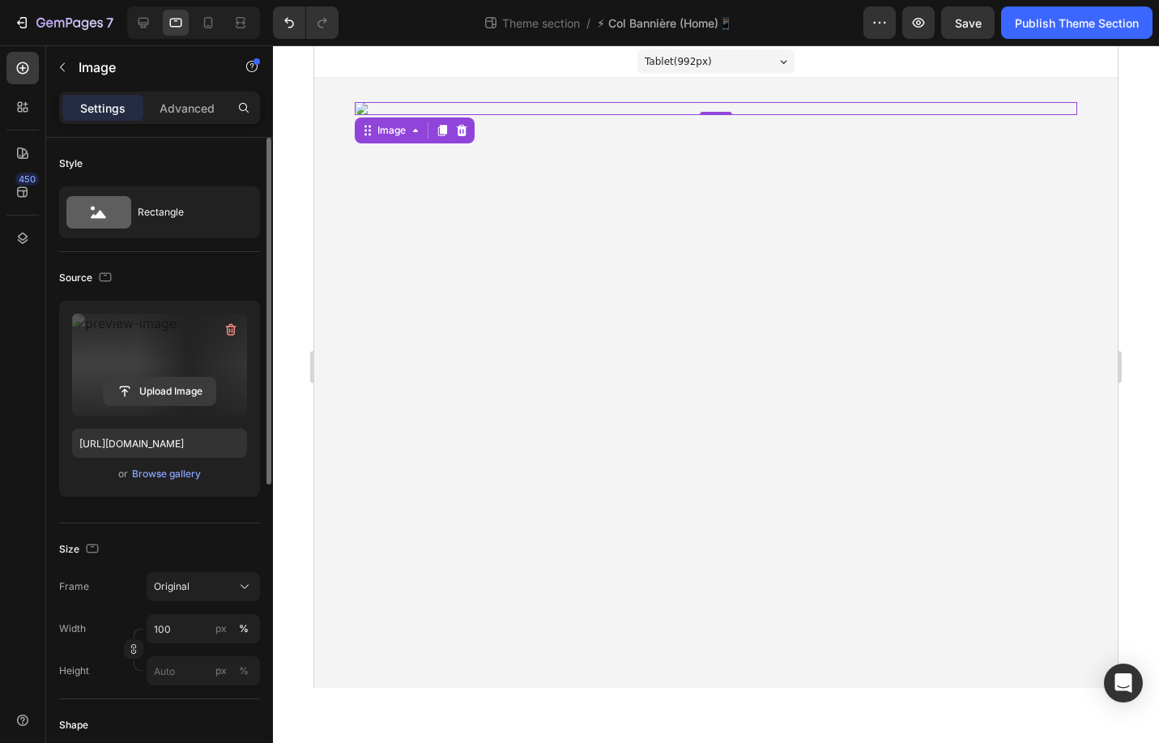
click at [183, 383] on input "file" at bounding box center [160, 392] width 112 height 28
click at [234, 331] on icon "button" at bounding box center [231, 330] width 11 height 12
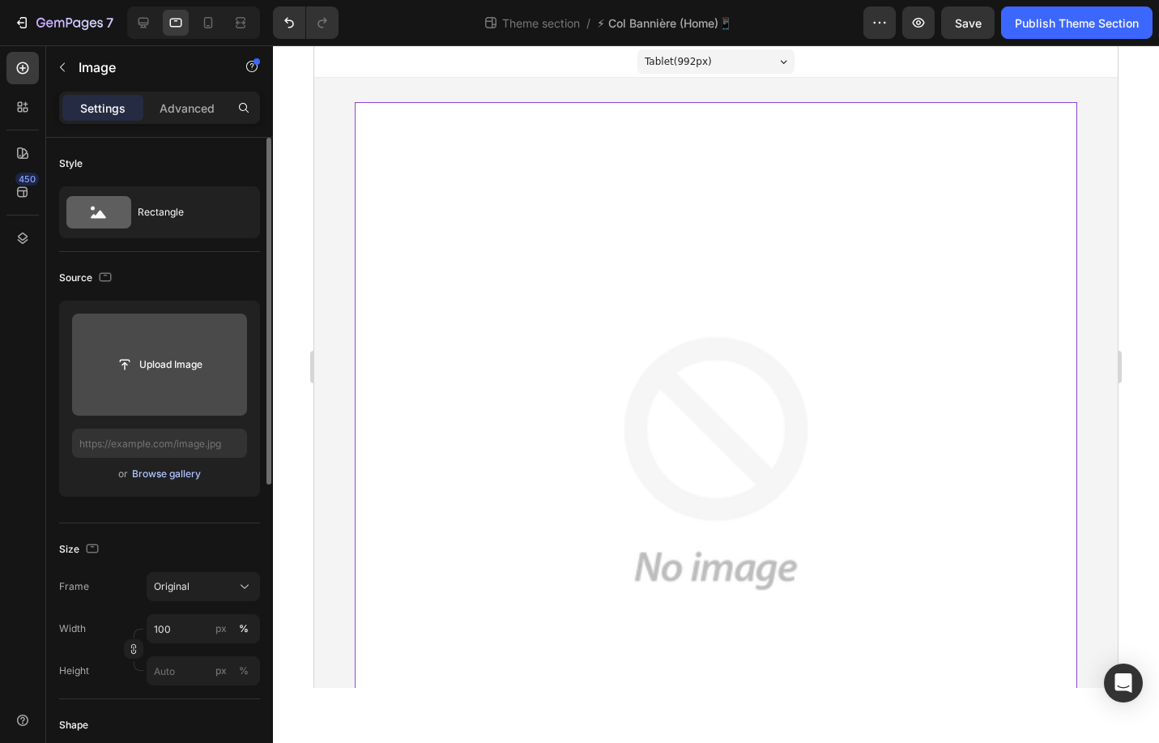
click at [168, 477] on div "Browse gallery" at bounding box center [166, 474] width 69 height 15
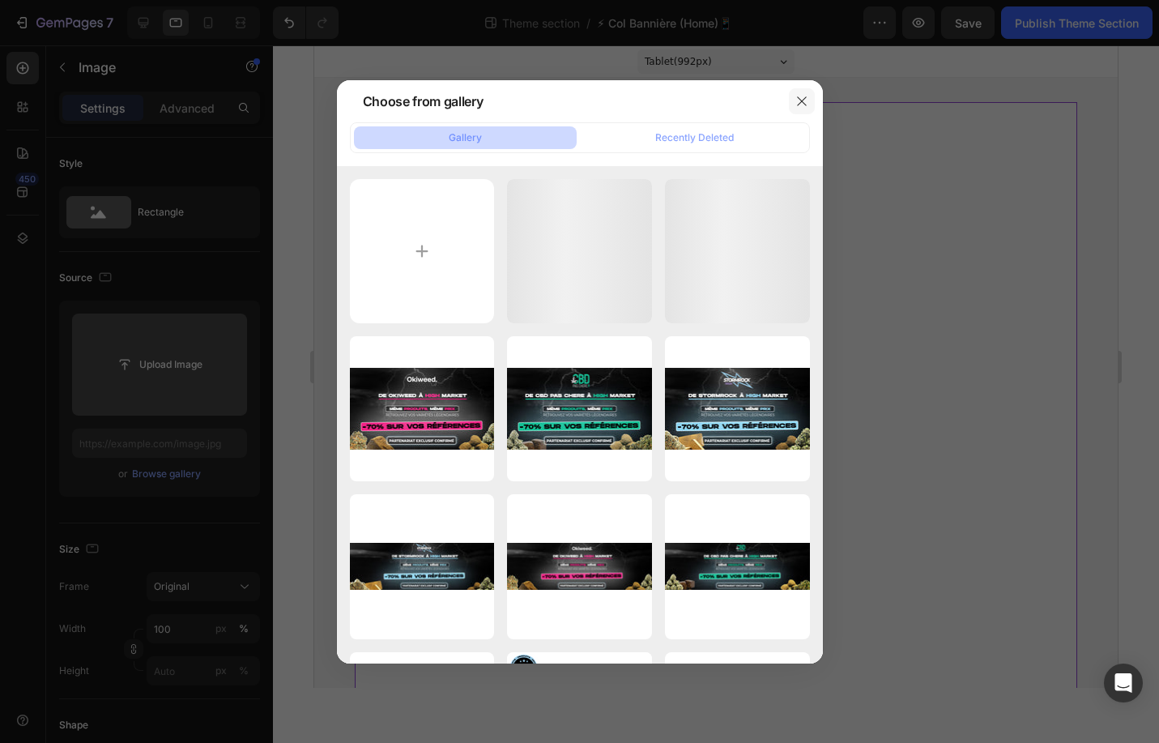
click at [808, 94] on button "button" at bounding box center [802, 101] width 26 height 26
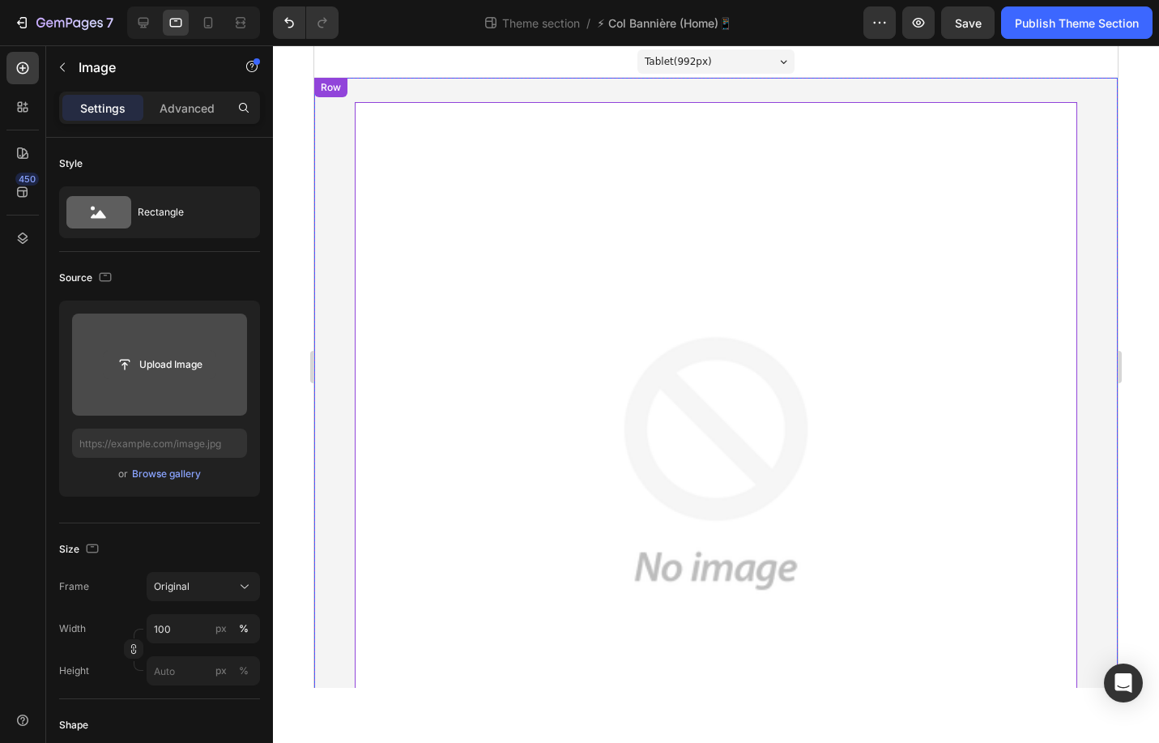
click at [204, 361] on input "file" at bounding box center [160, 365] width 112 height 28
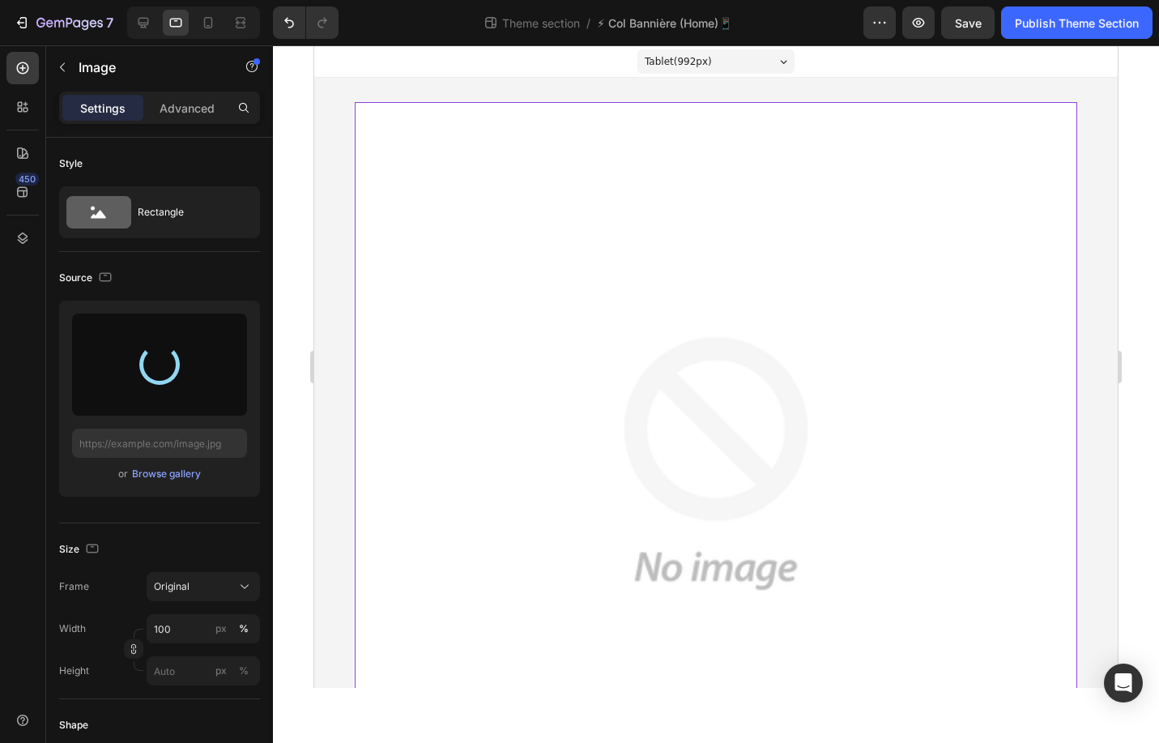
type input "https://cdn.shopify.com/s/files/1/0955/3982/2974/files/gempages_583660328437416…"
